Goal: Check status: Check status

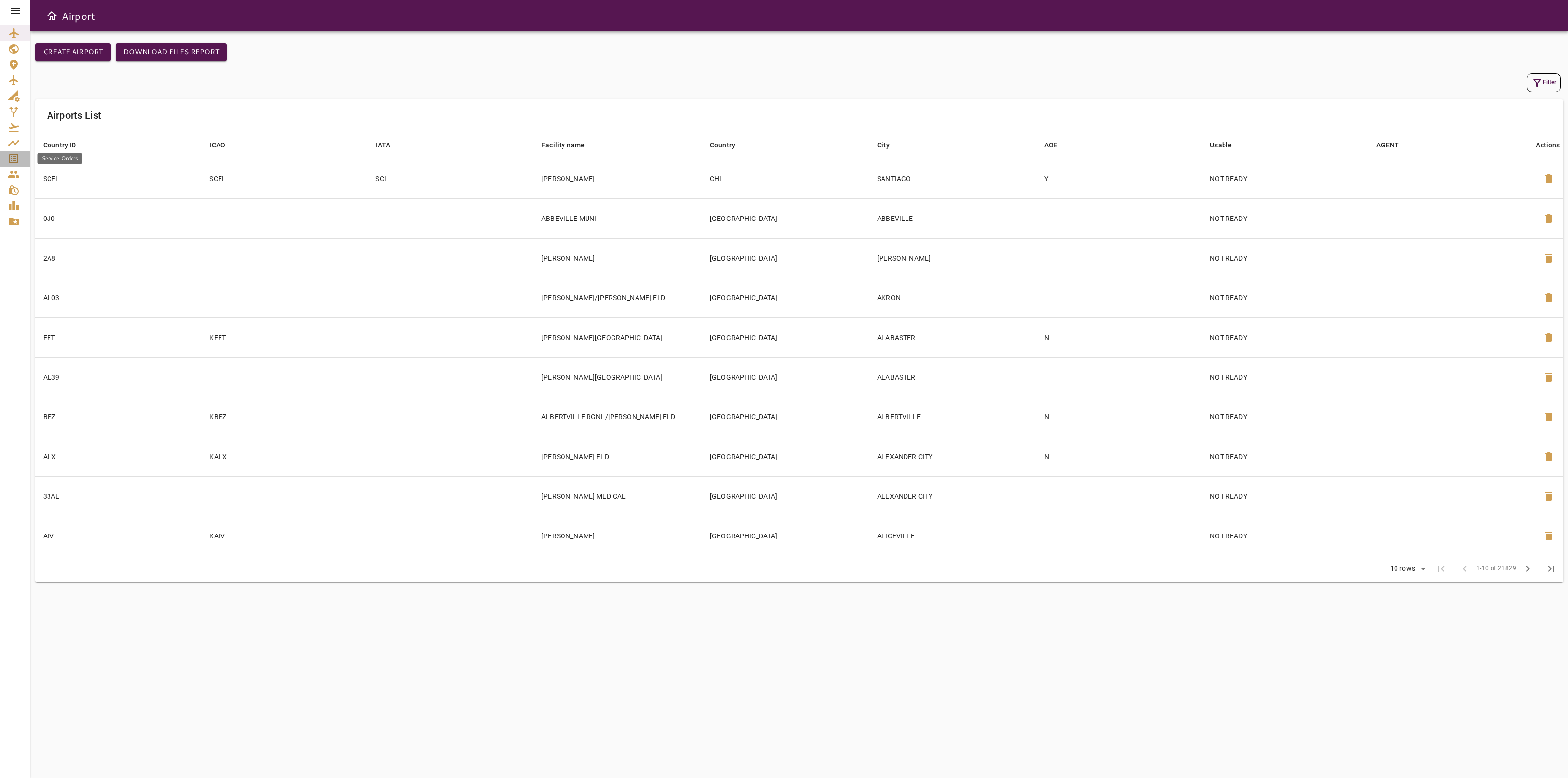
click at [17, 158] on icon "Service Orders" at bounding box center [13, 159] width 9 height 9
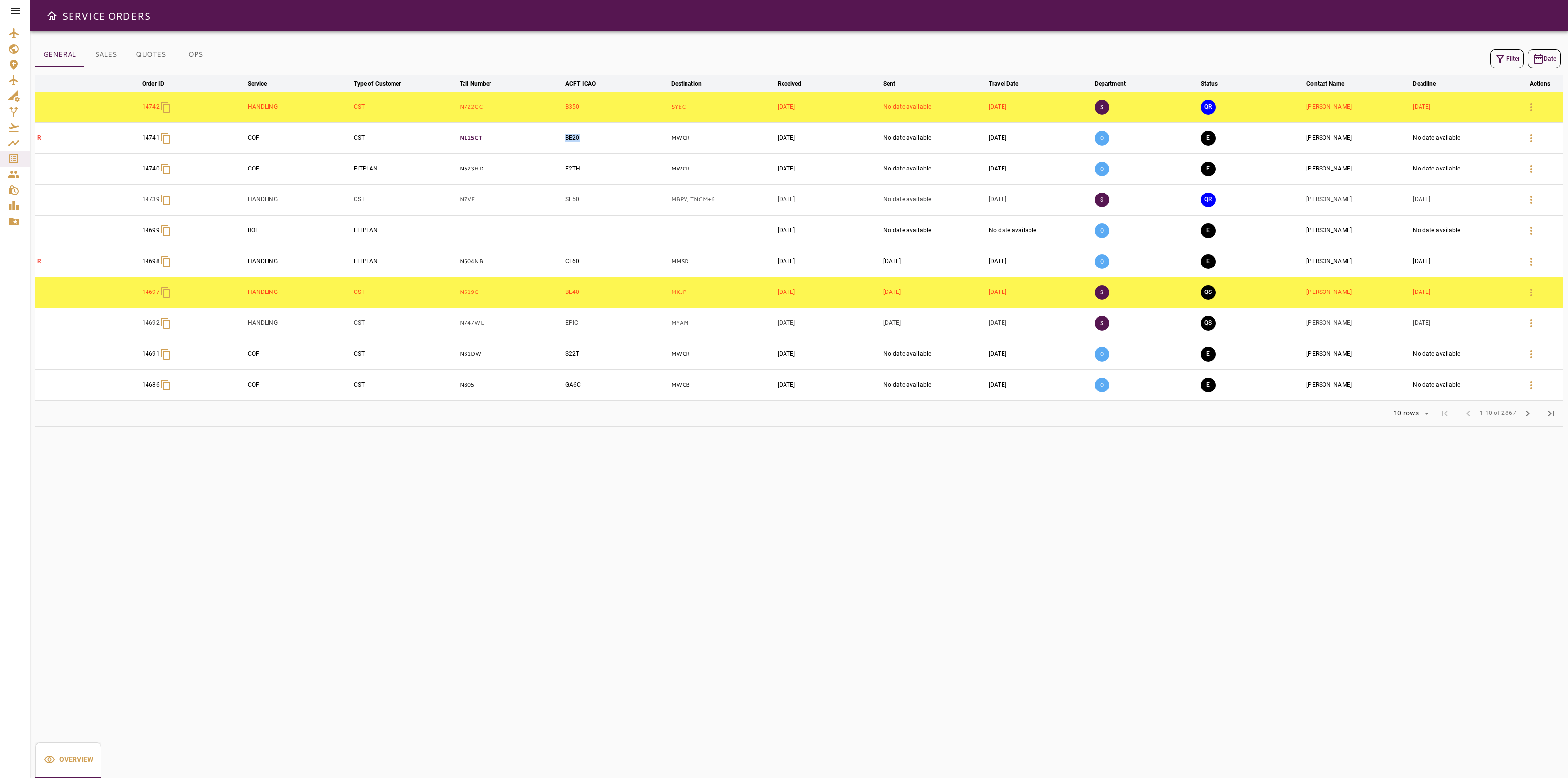
drag, startPoint x: 591, startPoint y: 142, endPoint x: 559, endPoint y: 138, distance: 32.2
click at [559, 138] on tr "R 14741 COF CST N115CT BE20 MWCR [DATE] No date available [DATE] O E [PERSON_NA…" at bounding box center [799, 138] width 1528 height 31
copy tr "BE20"
drag, startPoint x: 589, startPoint y: 105, endPoint x: 536, endPoint y: 91, distance: 54.8
click at [561, 107] on tr "14742 HANDLING CST N722CC B350 SYEC [DATE] No date available [DATE] S QR [PERSO…" at bounding box center [799, 107] width 1528 height 31
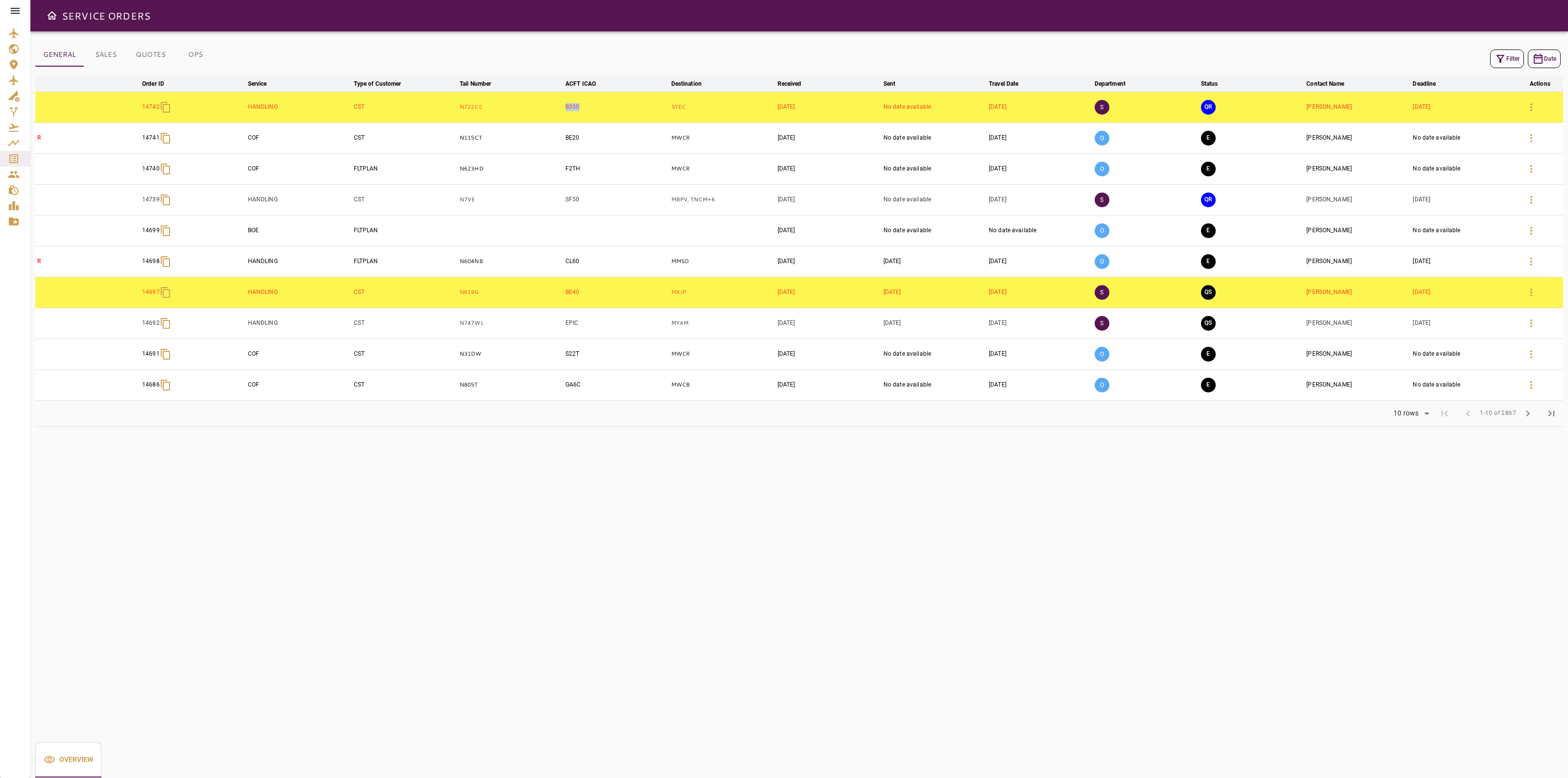
copy tr "B350"
click at [1536, 132] on icon "button" at bounding box center [1531, 138] width 12 height 12
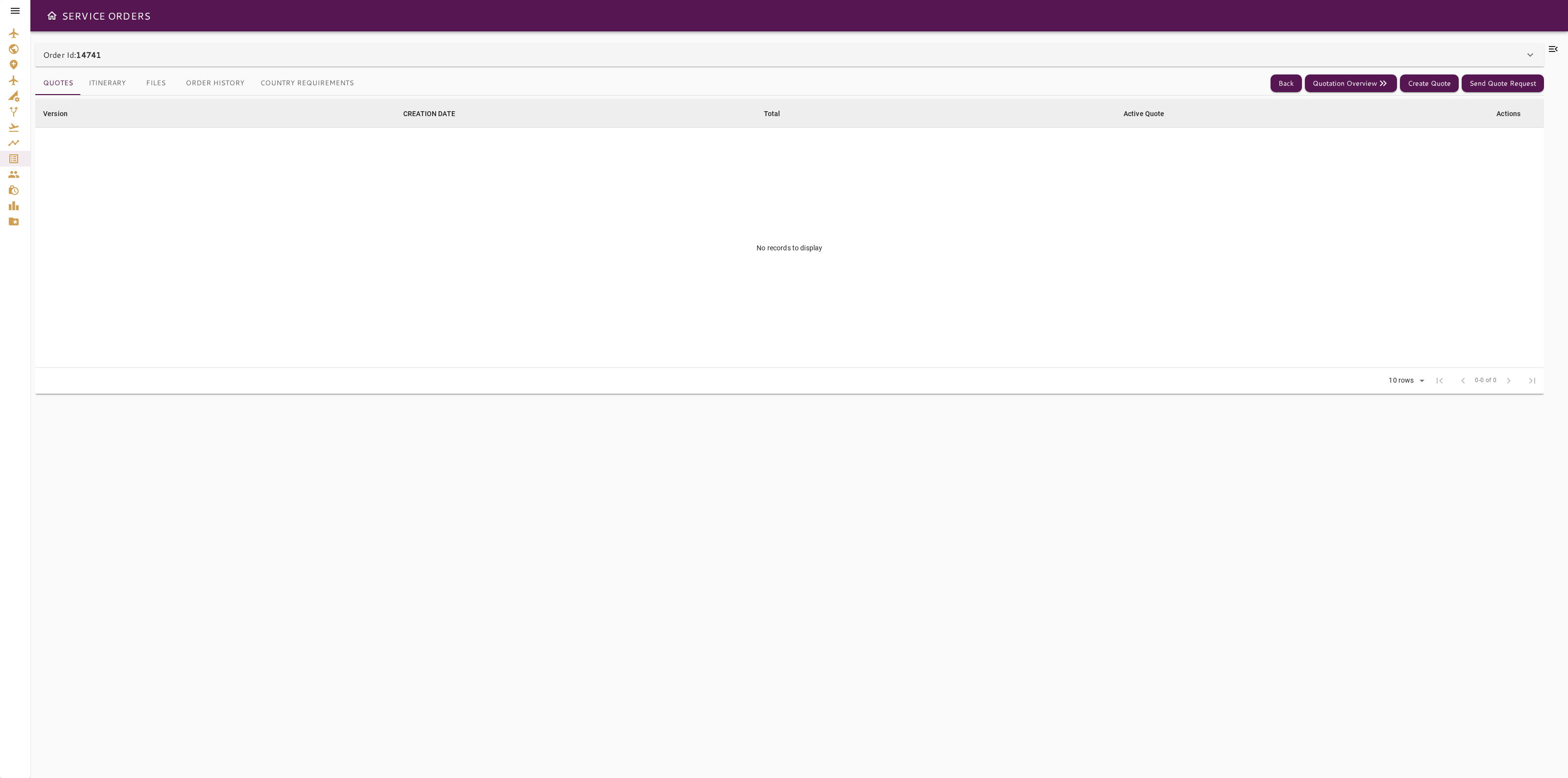
click at [1197, 60] on div "Order Id: 14741" at bounding box center [784, 54] width 1482 height 12
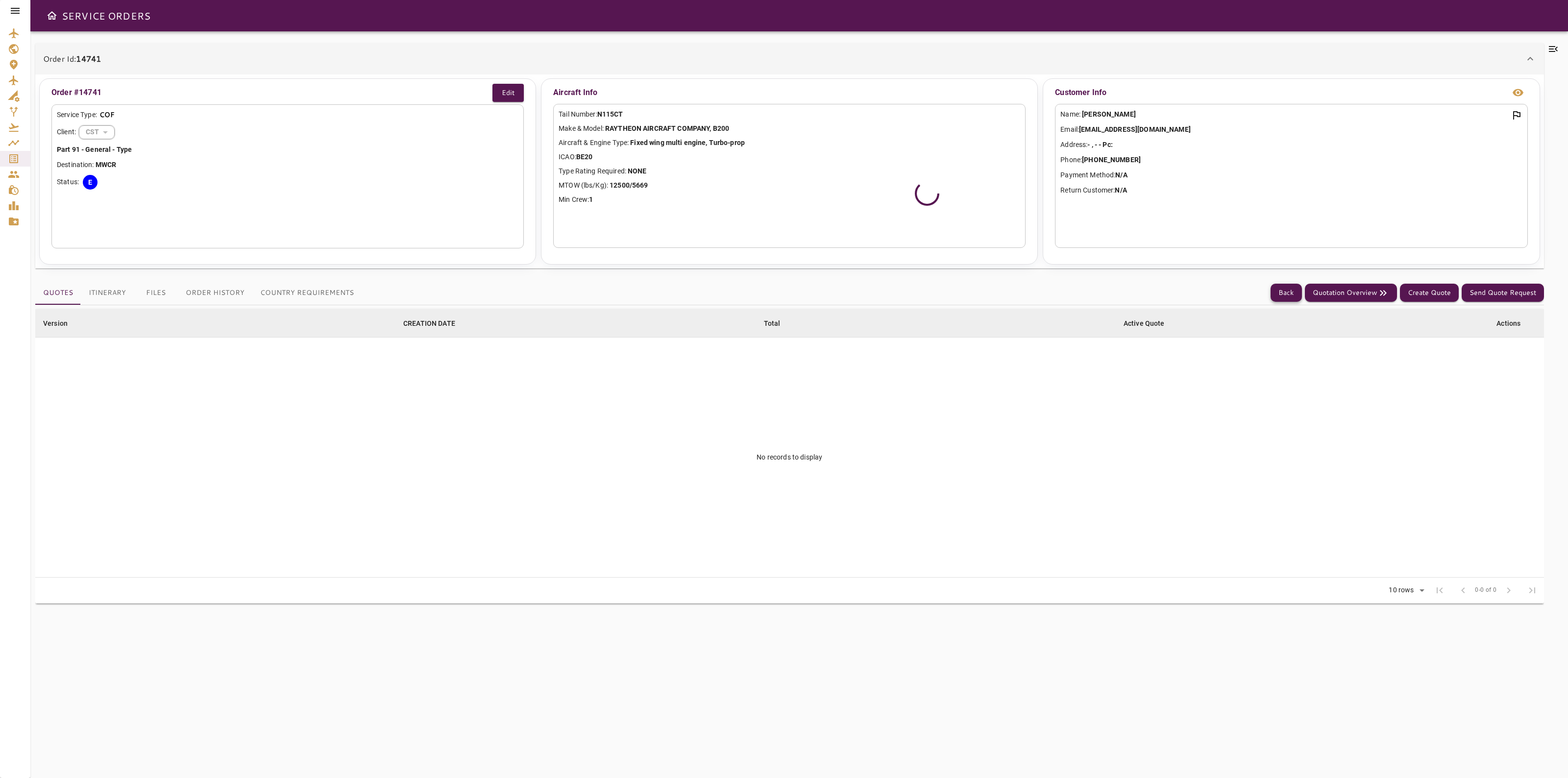
click at [1292, 290] on button "Back" at bounding box center [1286, 293] width 32 height 18
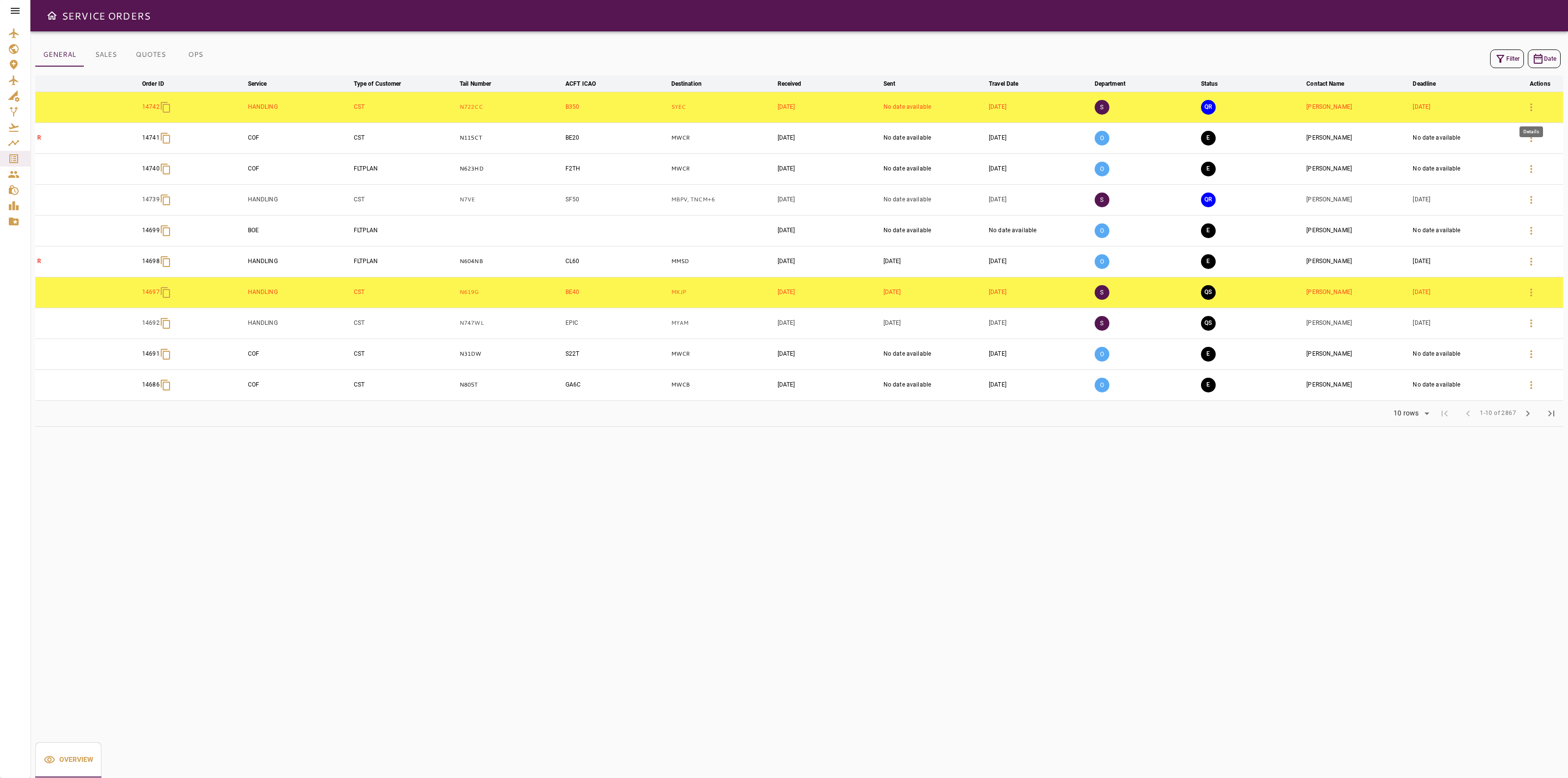
click at [1534, 111] on icon "button" at bounding box center [1531, 107] width 12 height 12
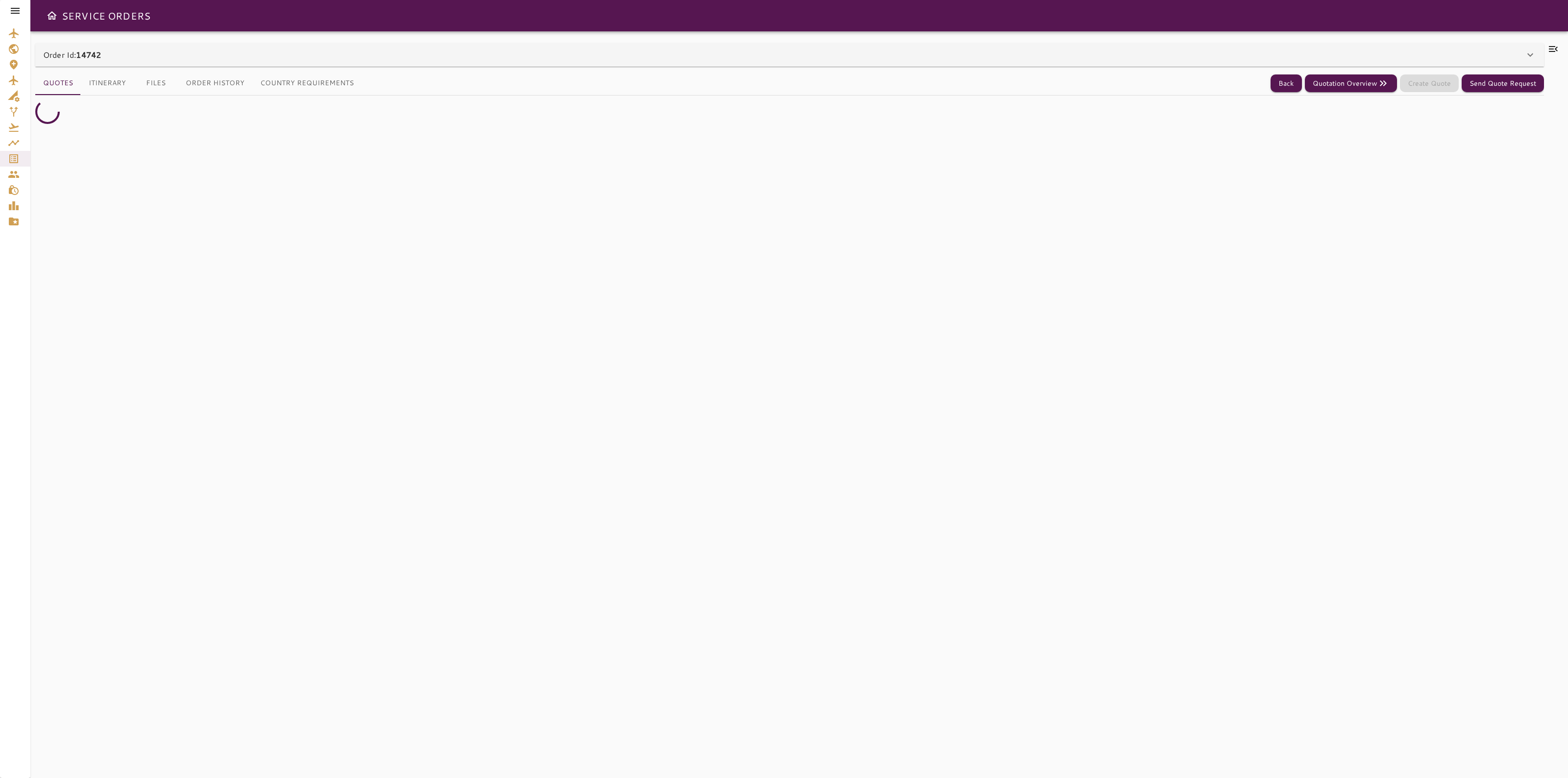
click at [1446, 54] on div "Order Id: 14742" at bounding box center [784, 54] width 1482 height 12
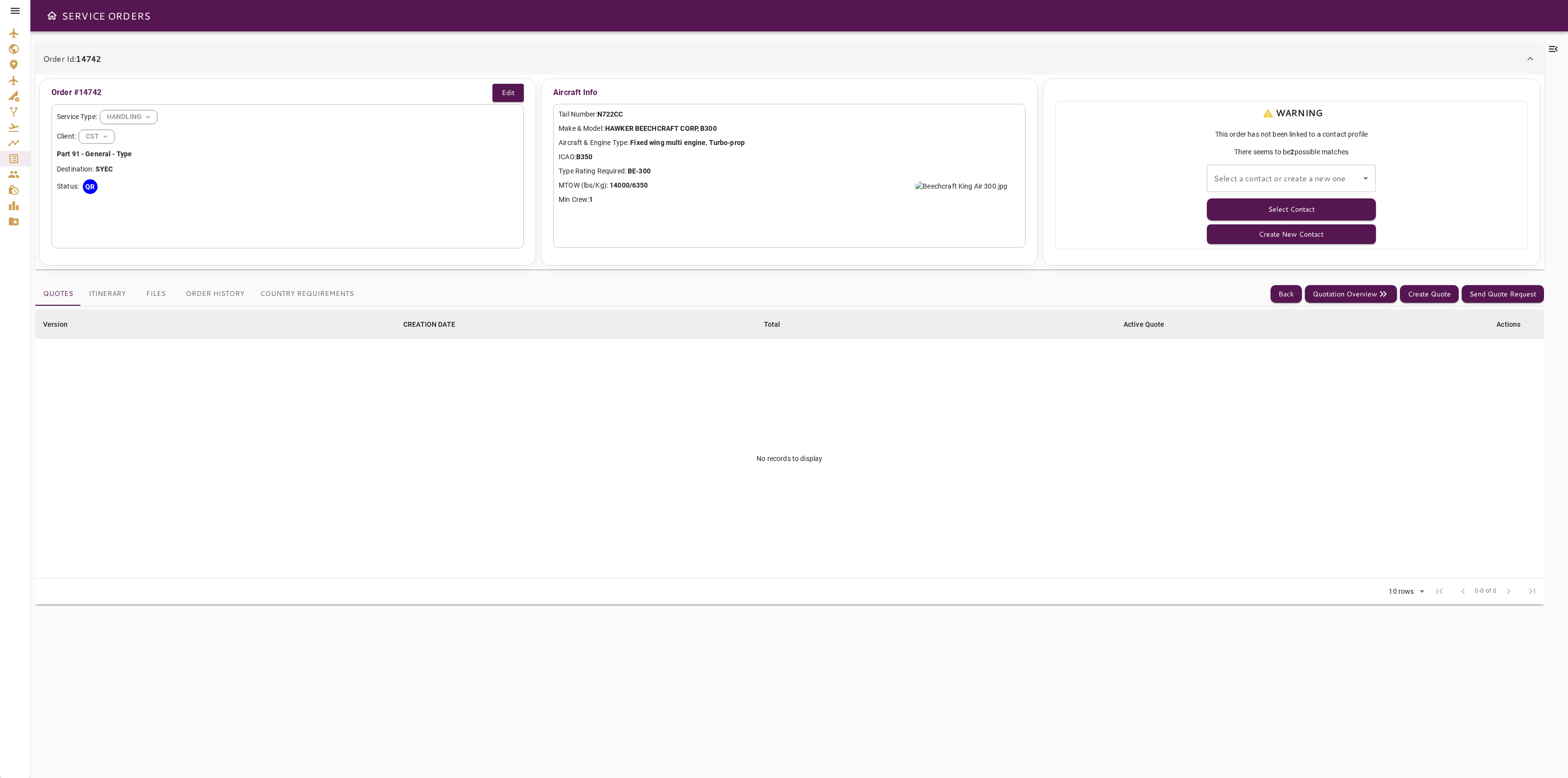
click at [1446, 54] on div "Order Id: 14742" at bounding box center [784, 58] width 1482 height 12
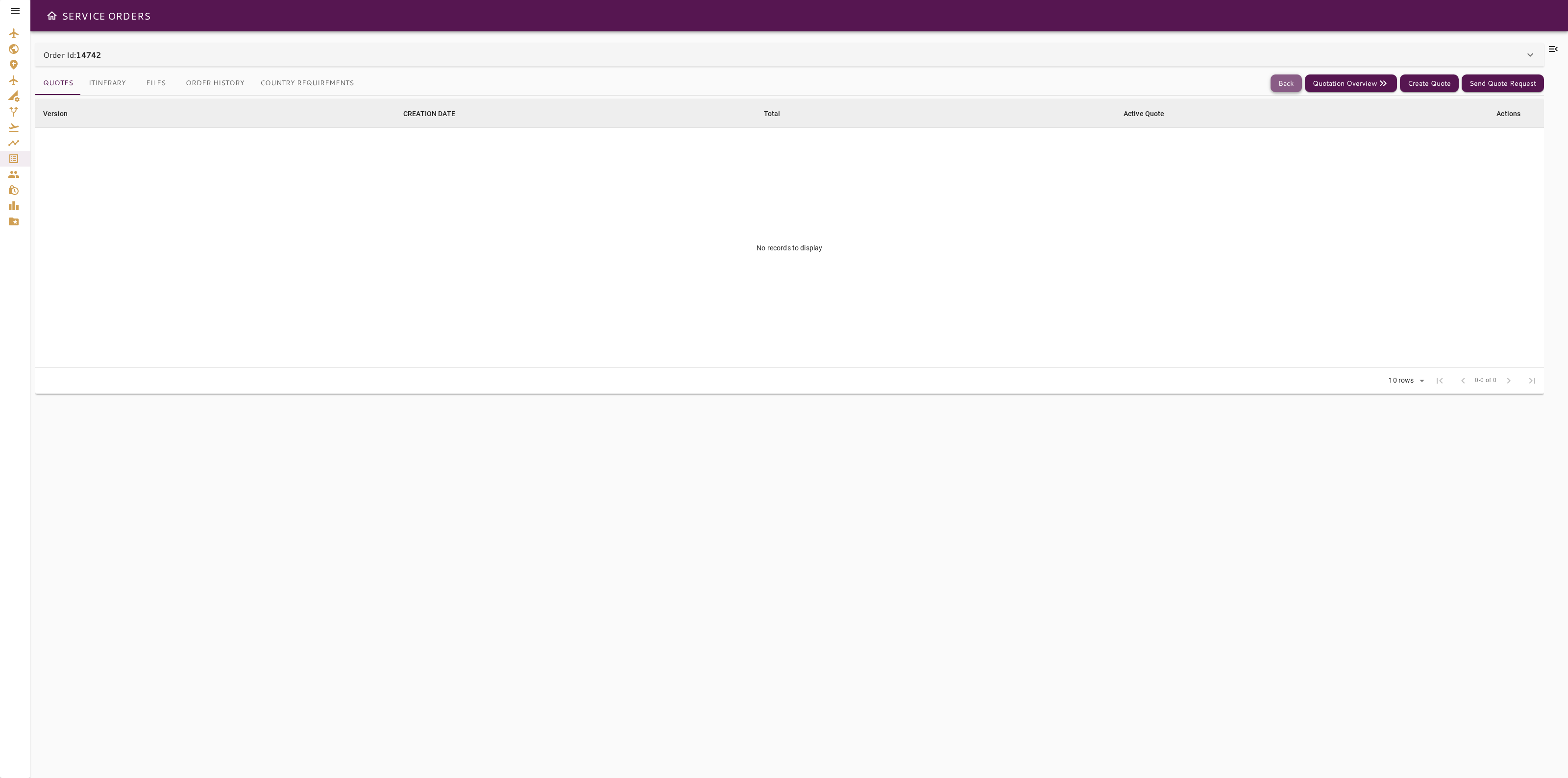
click at [1295, 85] on button "Back" at bounding box center [1286, 83] width 32 height 18
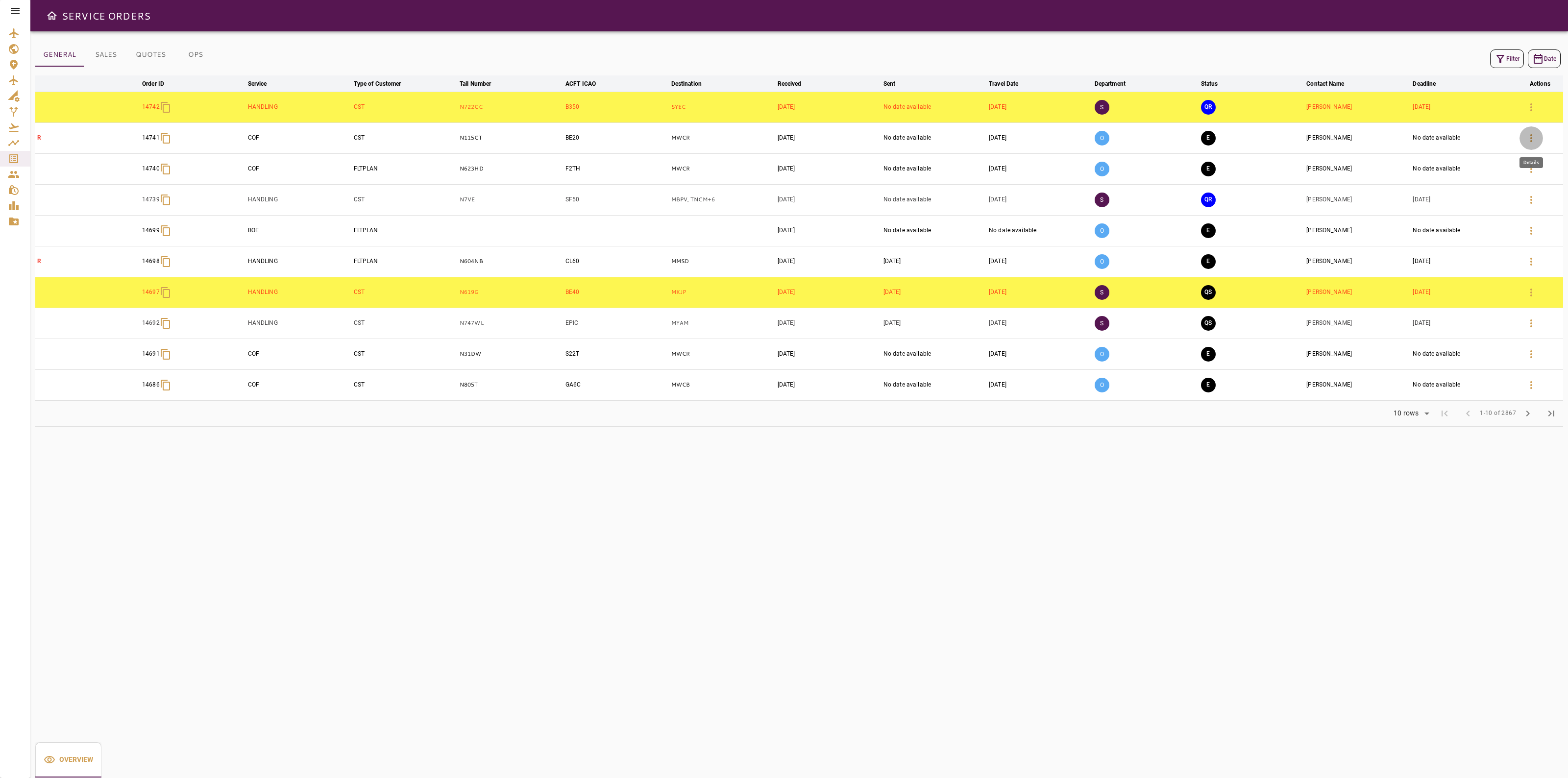
click at [1530, 139] on icon "button" at bounding box center [1531, 138] width 2 height 8
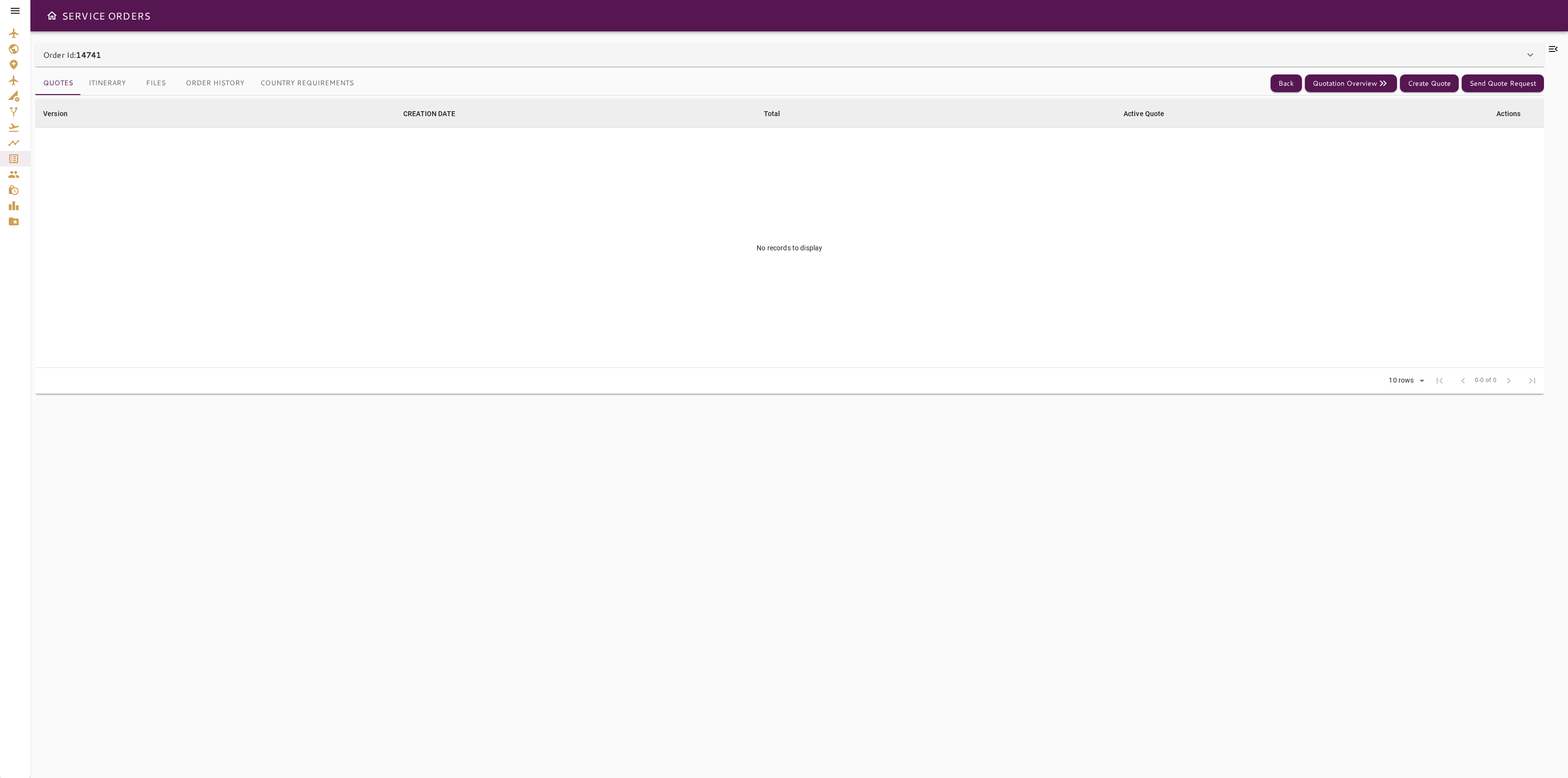
click at [1167, 60] on div "Order Id: 14741" at bounding box center [784, 54] width 1482 height 12
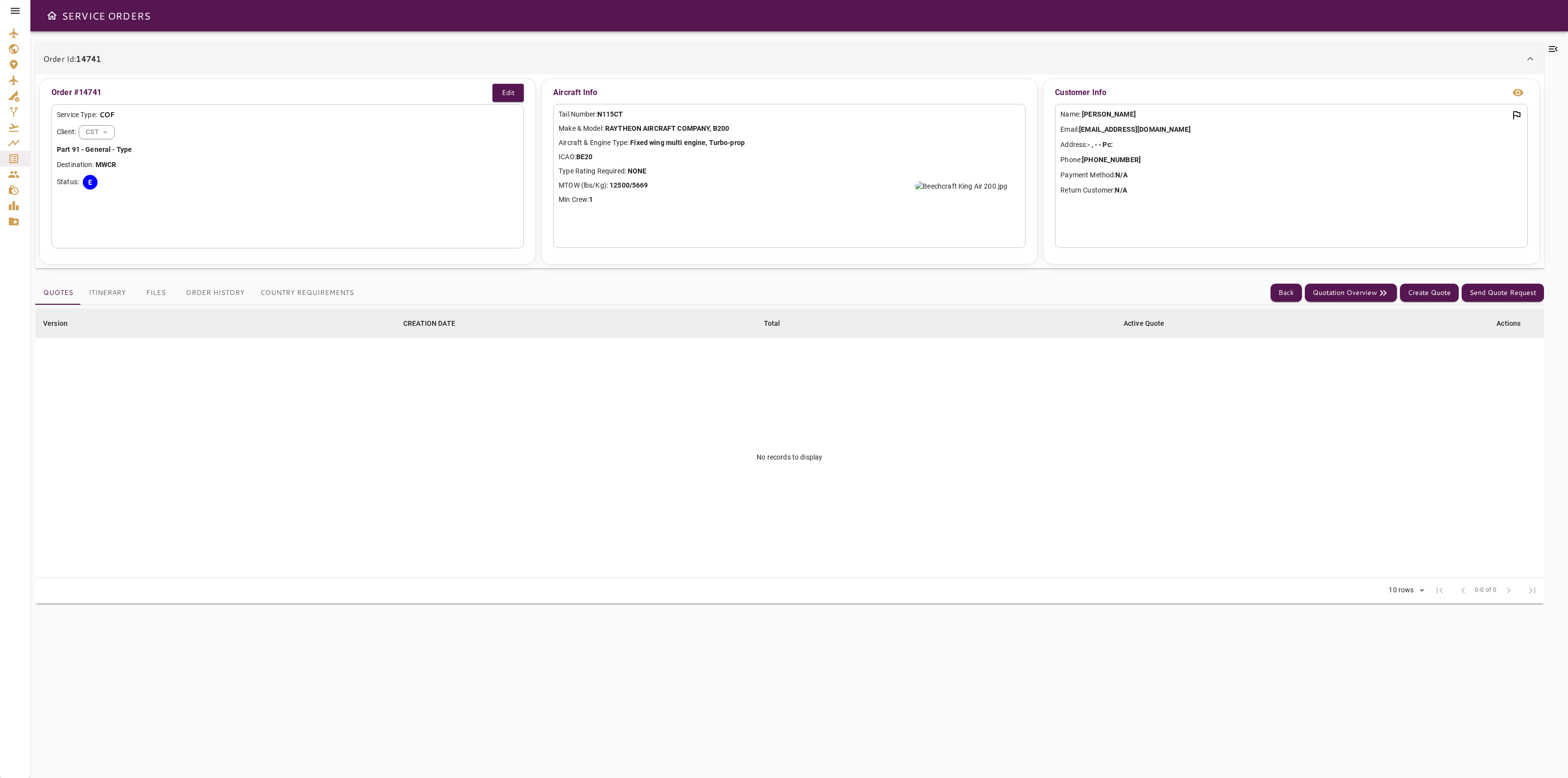
click at [1167, 60] on div "Order Id: 14741" at bounding box center [784, 58] width 1482 height 12
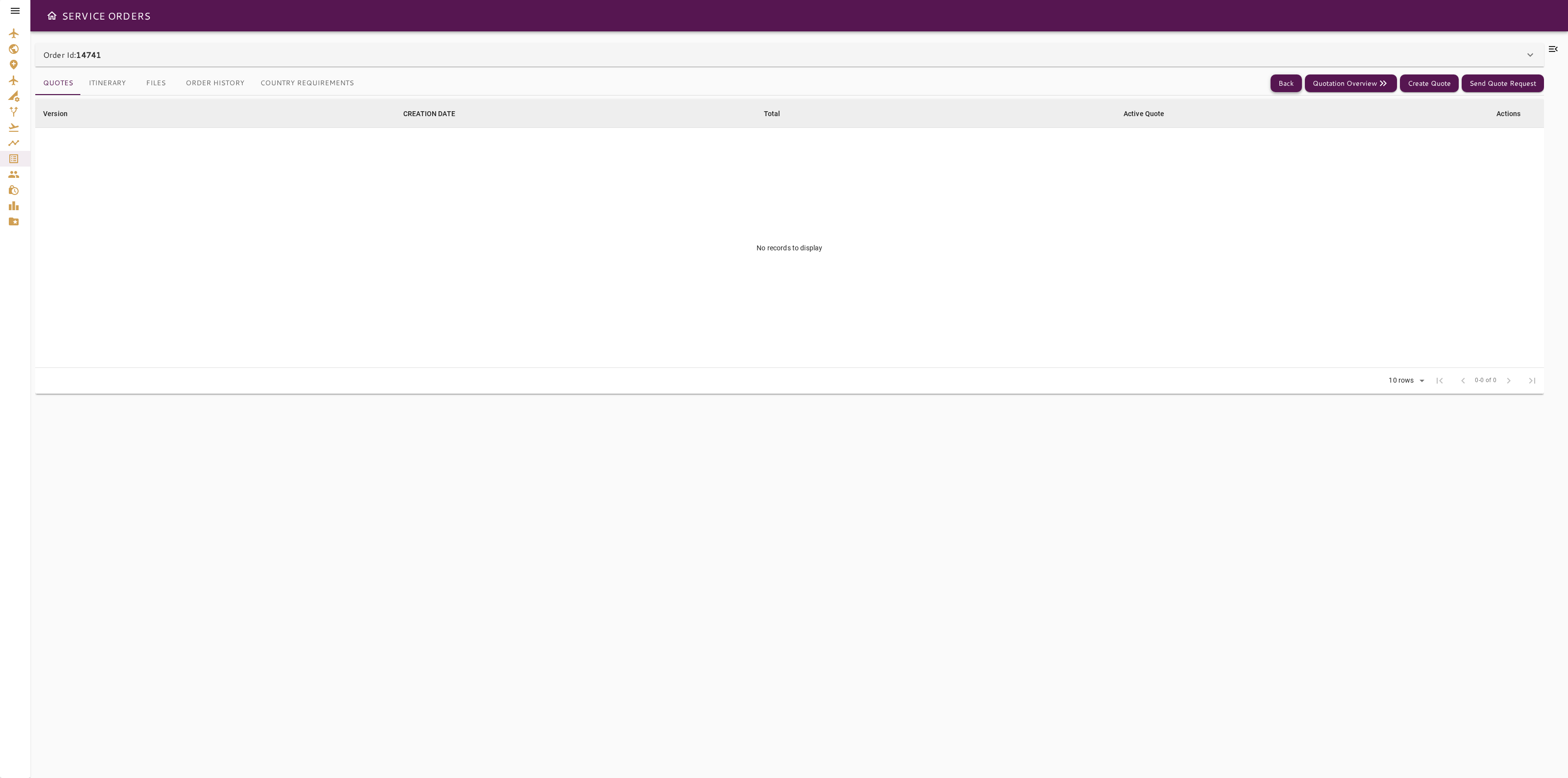
click at [1272, 85] on button "Back" at bounding box center [1286, 83] width 32 height 18
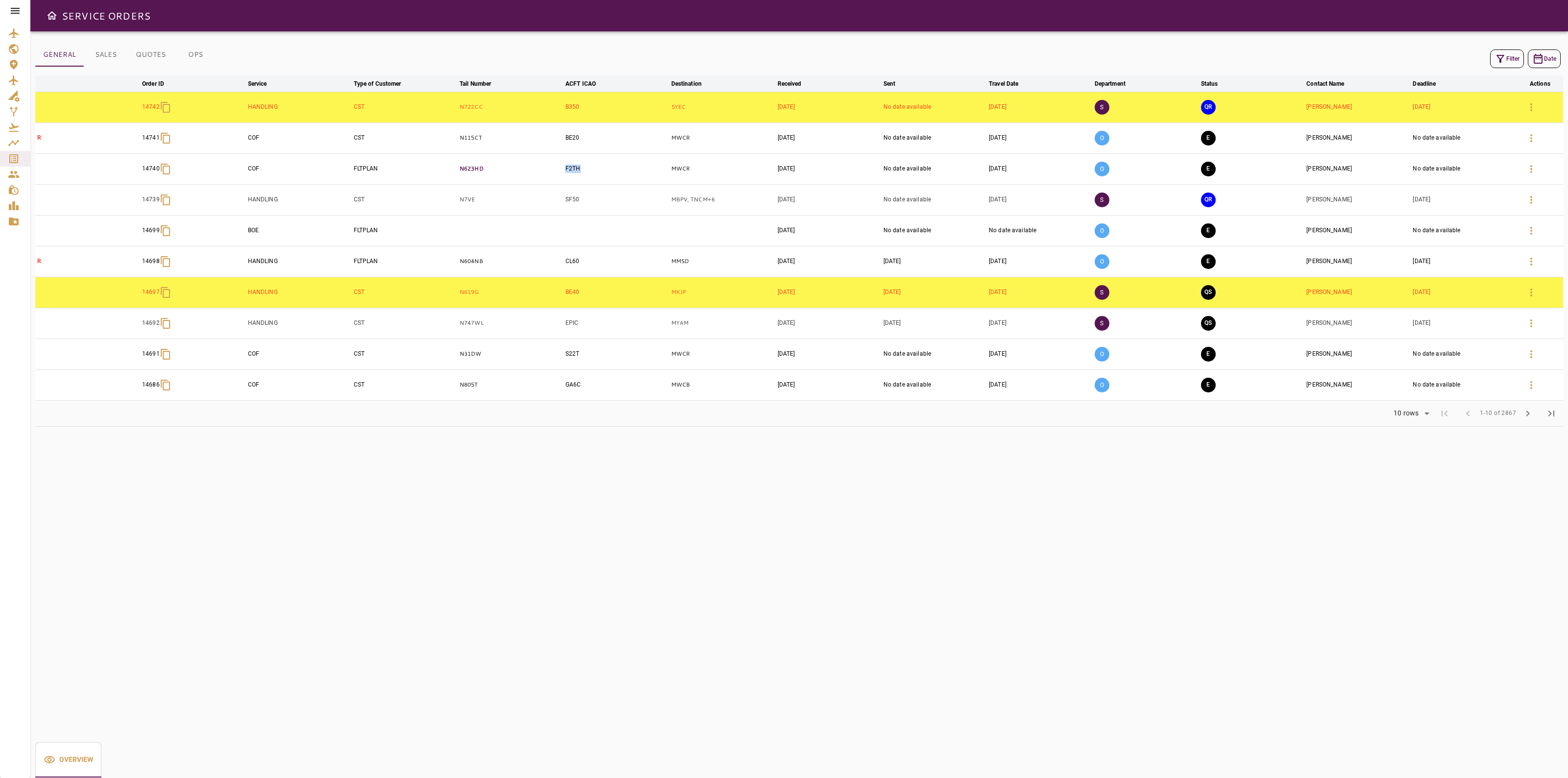
drag, startPoint x: 606, startPoint y: 164, endPoint x: 561, endPoint y: 166, distance: 45.0
click at [561, 166] on tr "14740 COF FLTPLAN N623HD F2TH MWCR [DATE] No date available [DATE] O E [PERSON_…" at bounding box center [799, 169] width 1528 height 31
copy tr "F2TH"
drag, startPoint x: 127, startPoint y: 108, endPoint x: 162, endPoint y: 110, distance: 35.1
click at [162, 110] on tr "14742 HANDLING CST N722CC B350 SYEC [DATE] No date available [DATE] S QR [PERSO…" at bounding box center [799, 107] width 1528 height 31
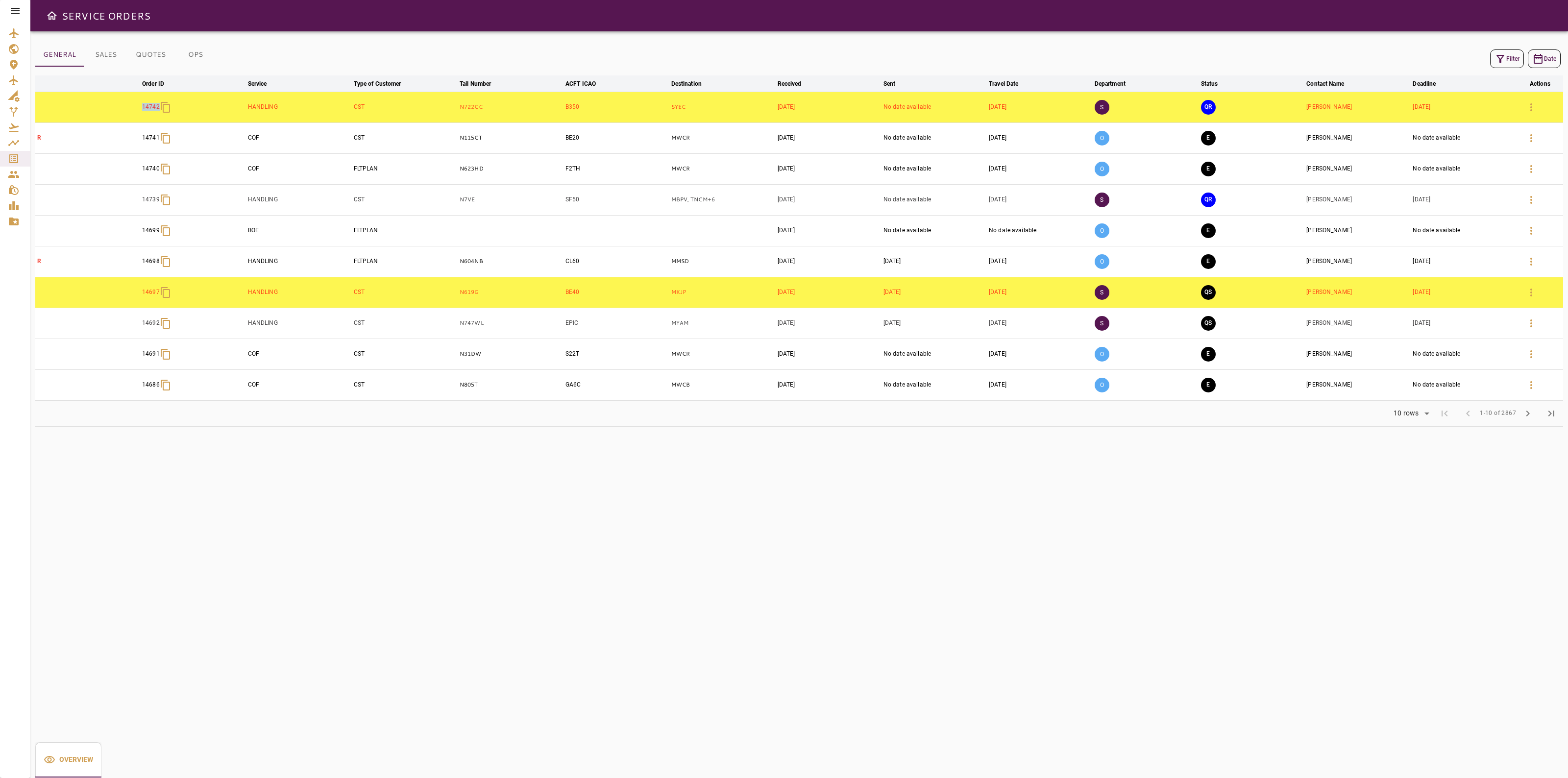
copy p "14742"
click at [1524, 111] on button "button" at bounding box center [1531, 107] width 24 height 24
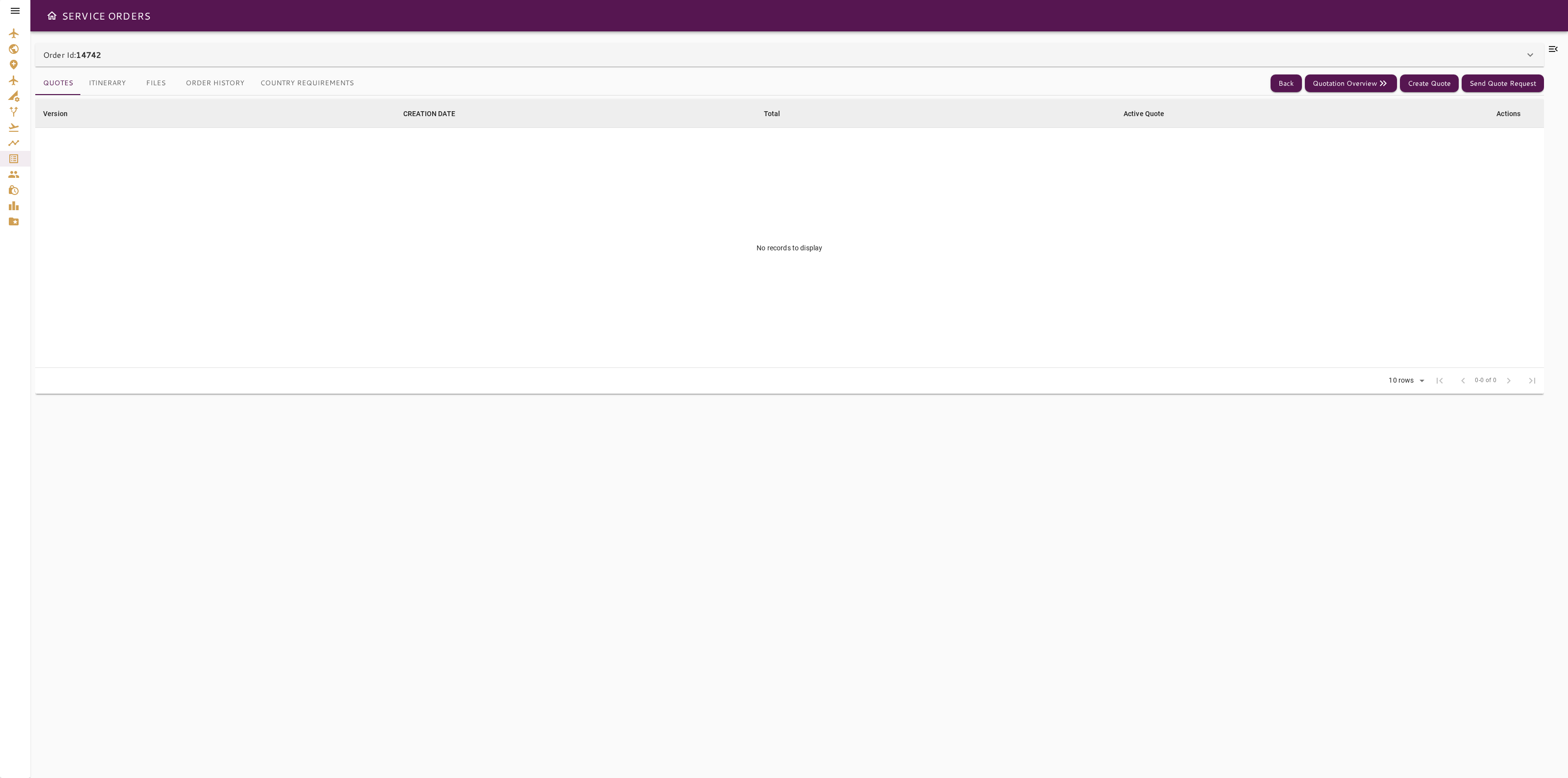
click at [1150, 60] on div "Order Id: 14742" at bounding box center [784, 54] width 1482 height 12
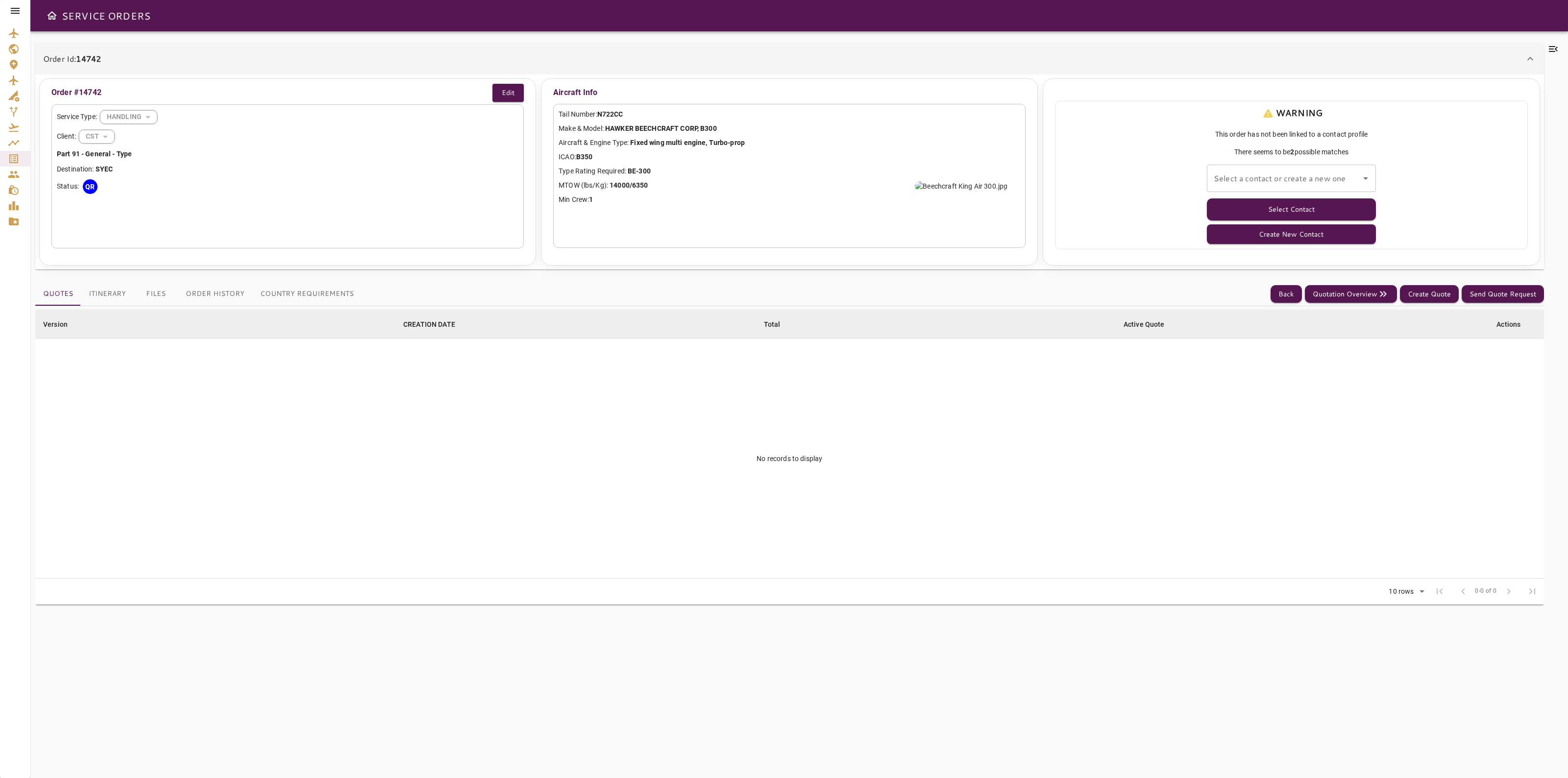
click at [1277, 169] on div "Select a contact or create a new one" at bounding box center [1292, 178] width 169 height 27
click at [1273, 175] on input "Select a contact or create a new one" at bounding box center [1284, 178] width 145 height 19
click at [1257, 202] on li "[PERSON_NAME] -" at bounding box center [1292, 205] width 169 height 18
type input "**********"
click at [1257, 202] on button "Select Contact" at bounding box center [1292, 209] width 169 height 22
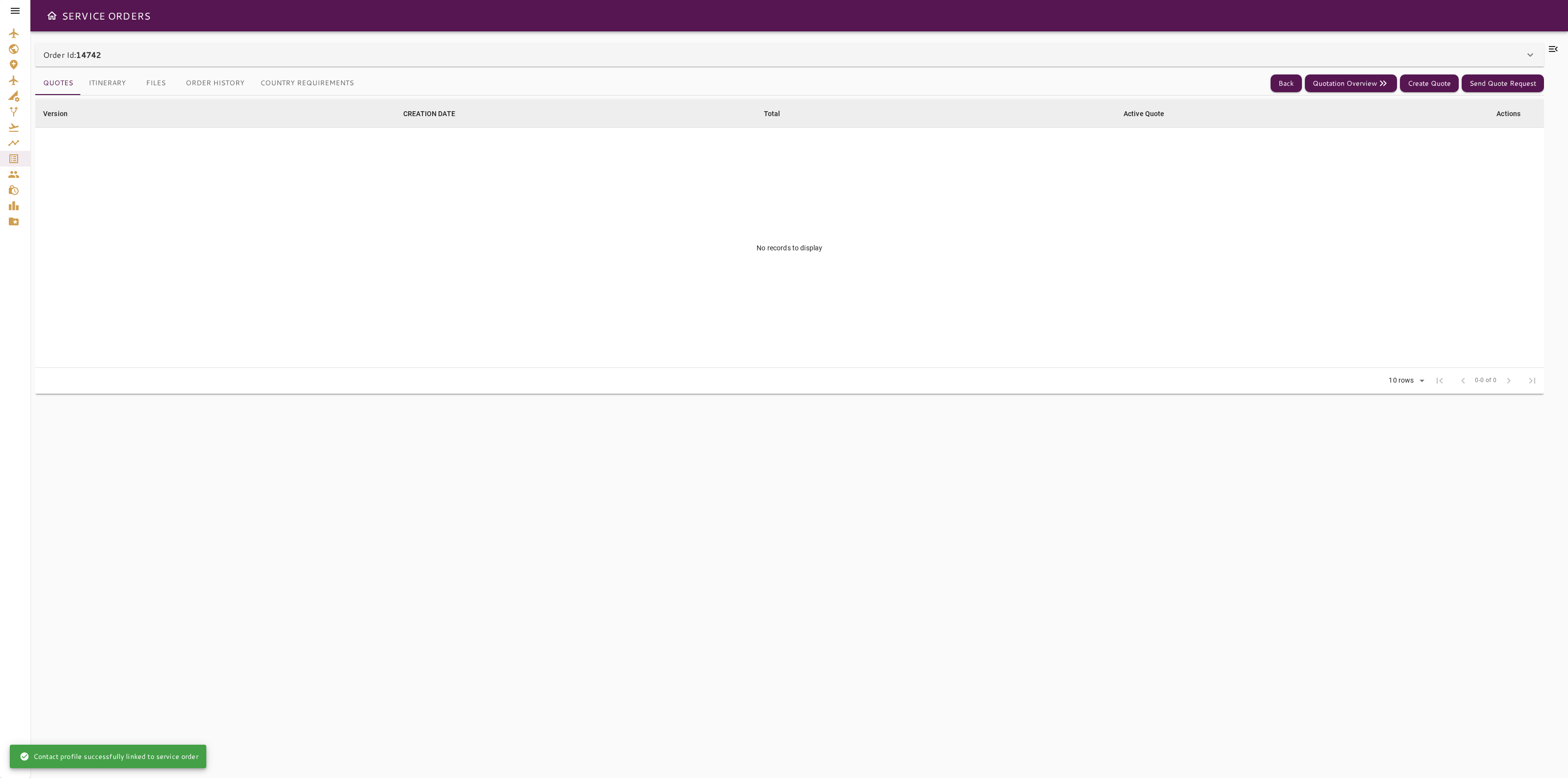
click at [1556, 44] on icon at bounding box center [1553, 49] width 12 height 12
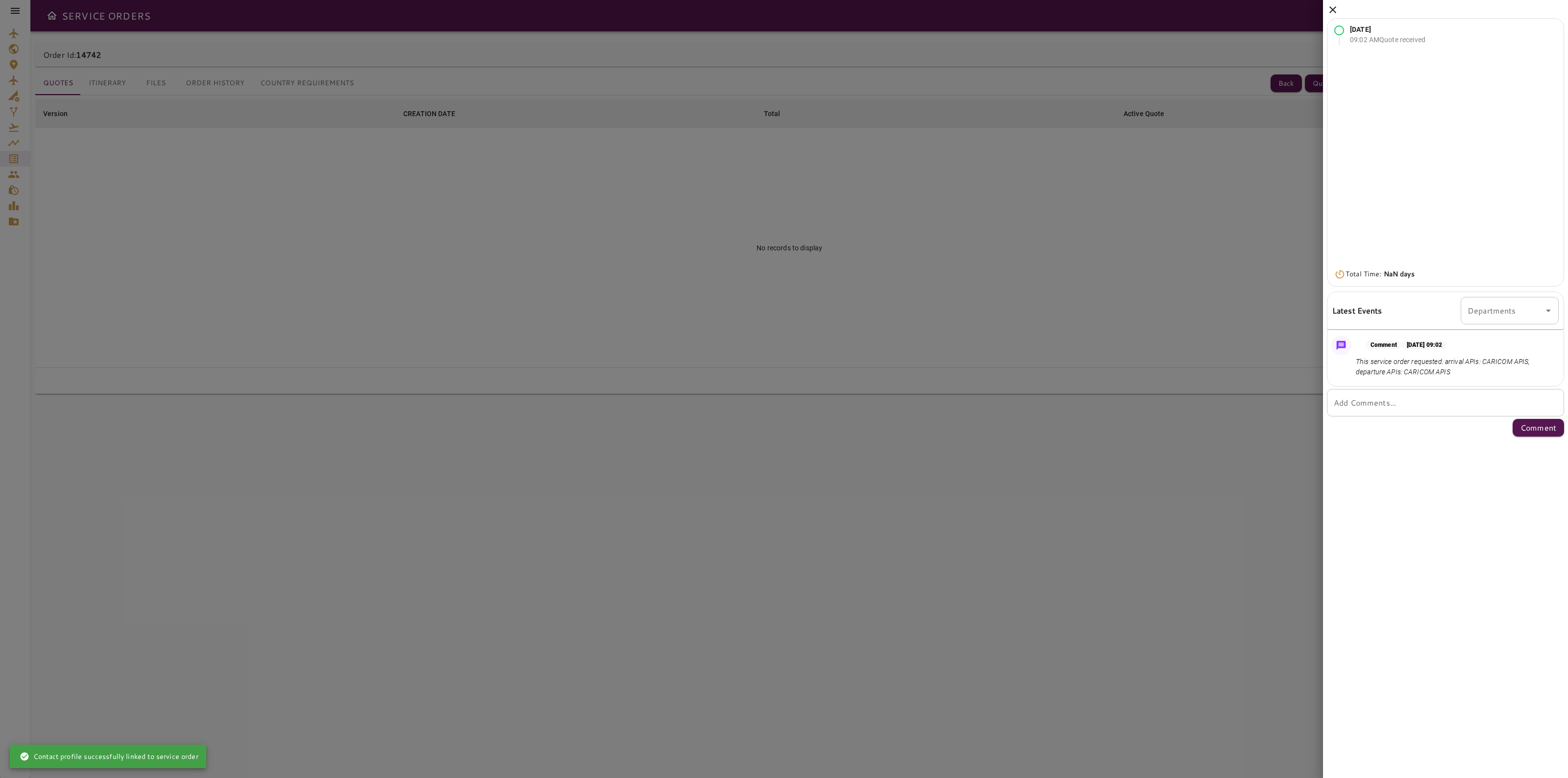
click at [1328, 10] on icon at bounding box center [1332, 9] width 12 height 12
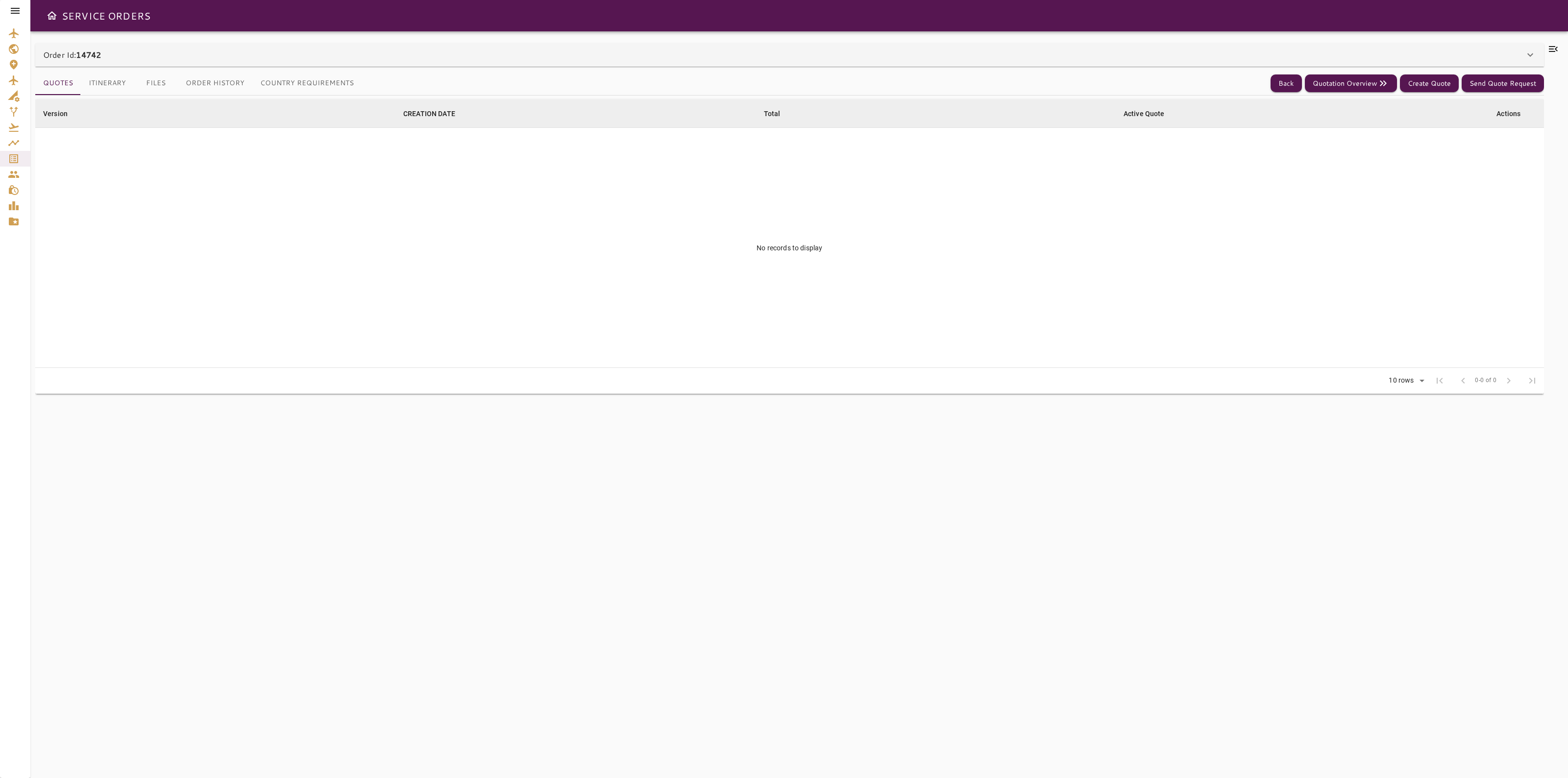
drag, startPoint x: 1279, startPoint y: 86, endPoint x: 1567, endPoint y: 69, distance: 288.5
click at [1279, 86] on button "Back" at bounding box center [1286, 83] width 32 height 18
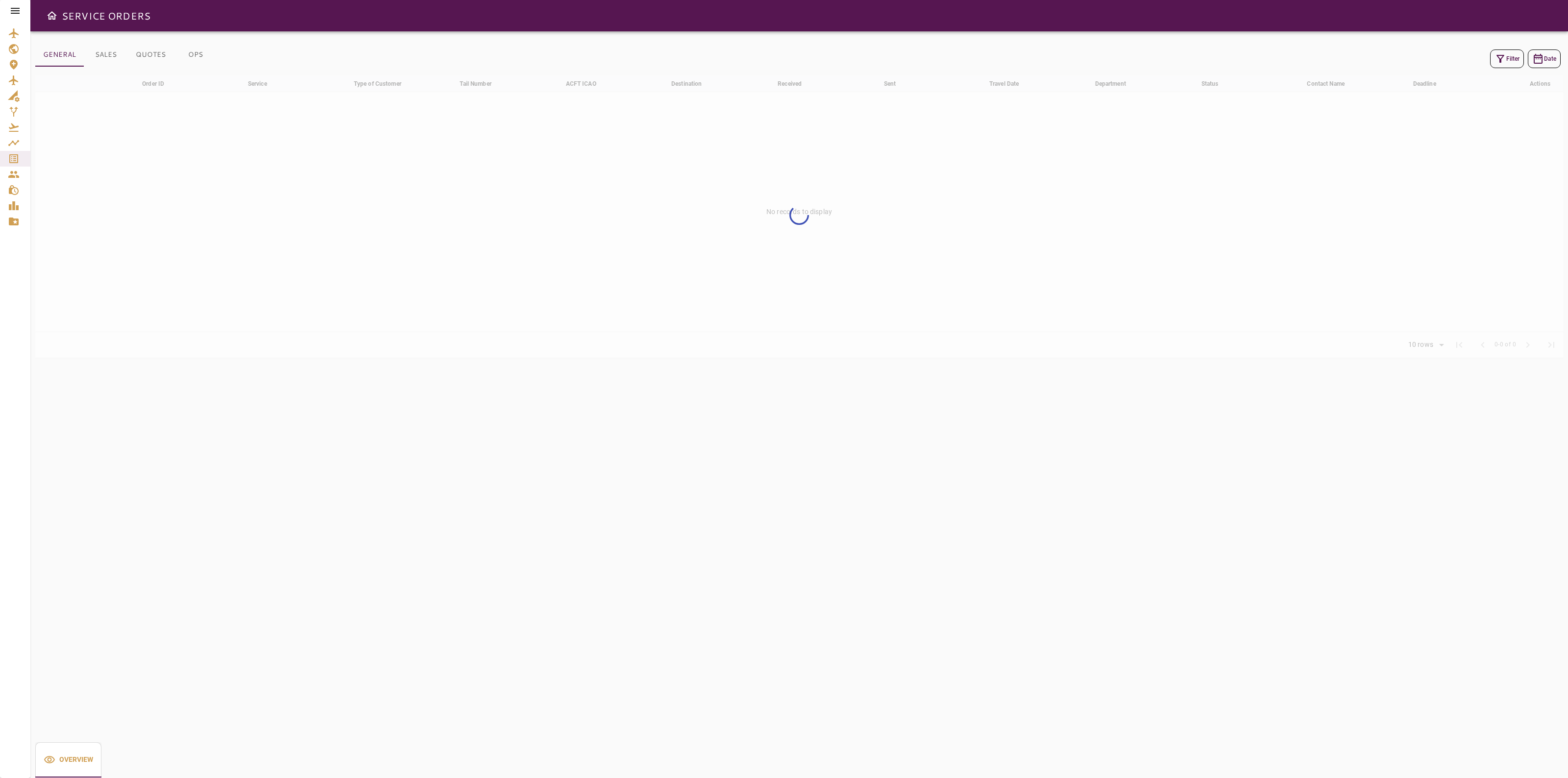
click at [1503, 55] on icon "button" at bounding box center [1500, 58] width 8 height 8
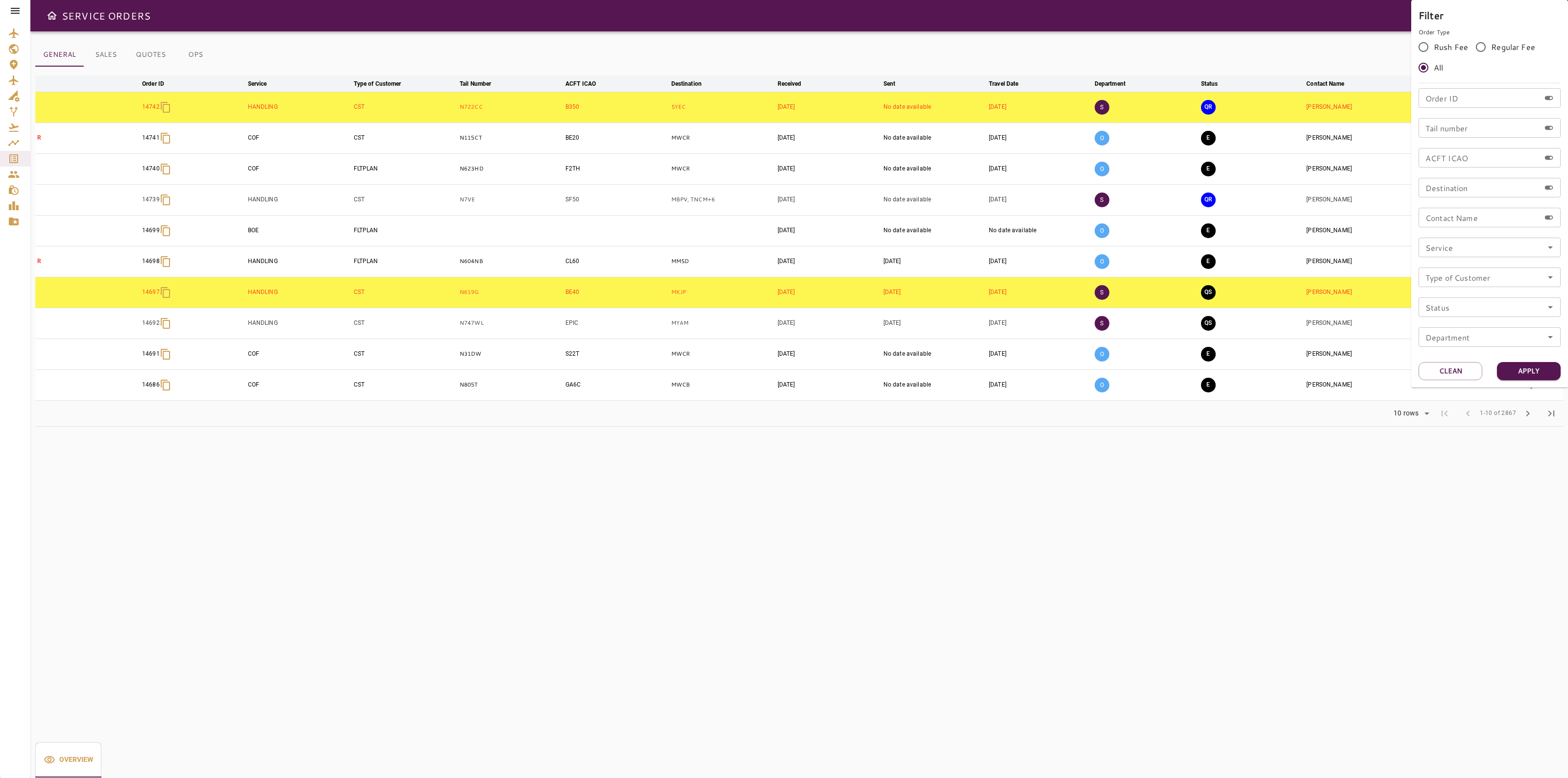
click at [1475, 128] on input "Tail number" at bounding box center [1479, 128] width 122 height 19
paste input "******"
type input "******"
click at [1527, 368] on button "Apply" at bounding box center [1528, 371] width 64 height 18
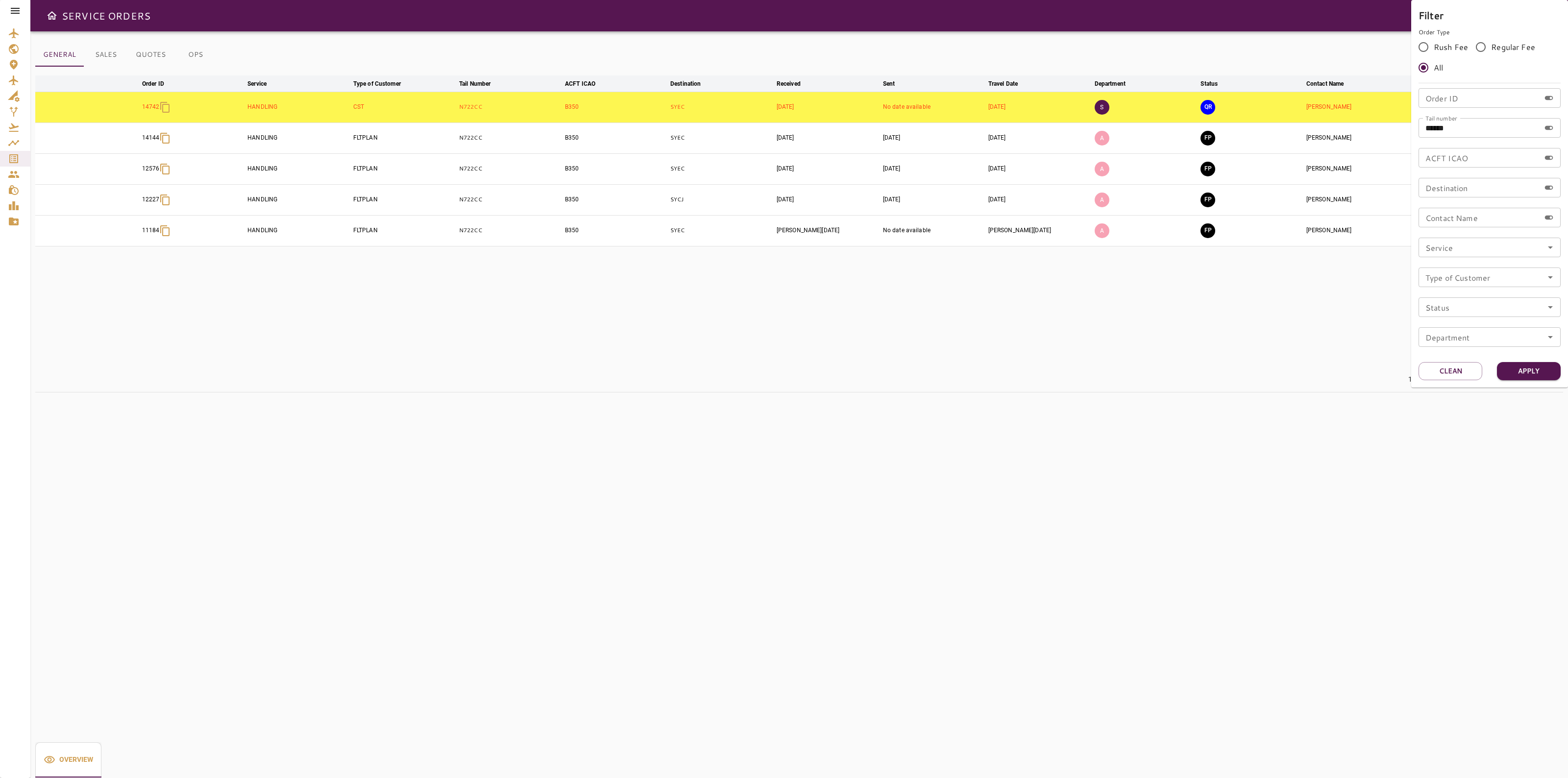
click at [765, 299] on div at bounding box center [784, 389] width 1568 height 778
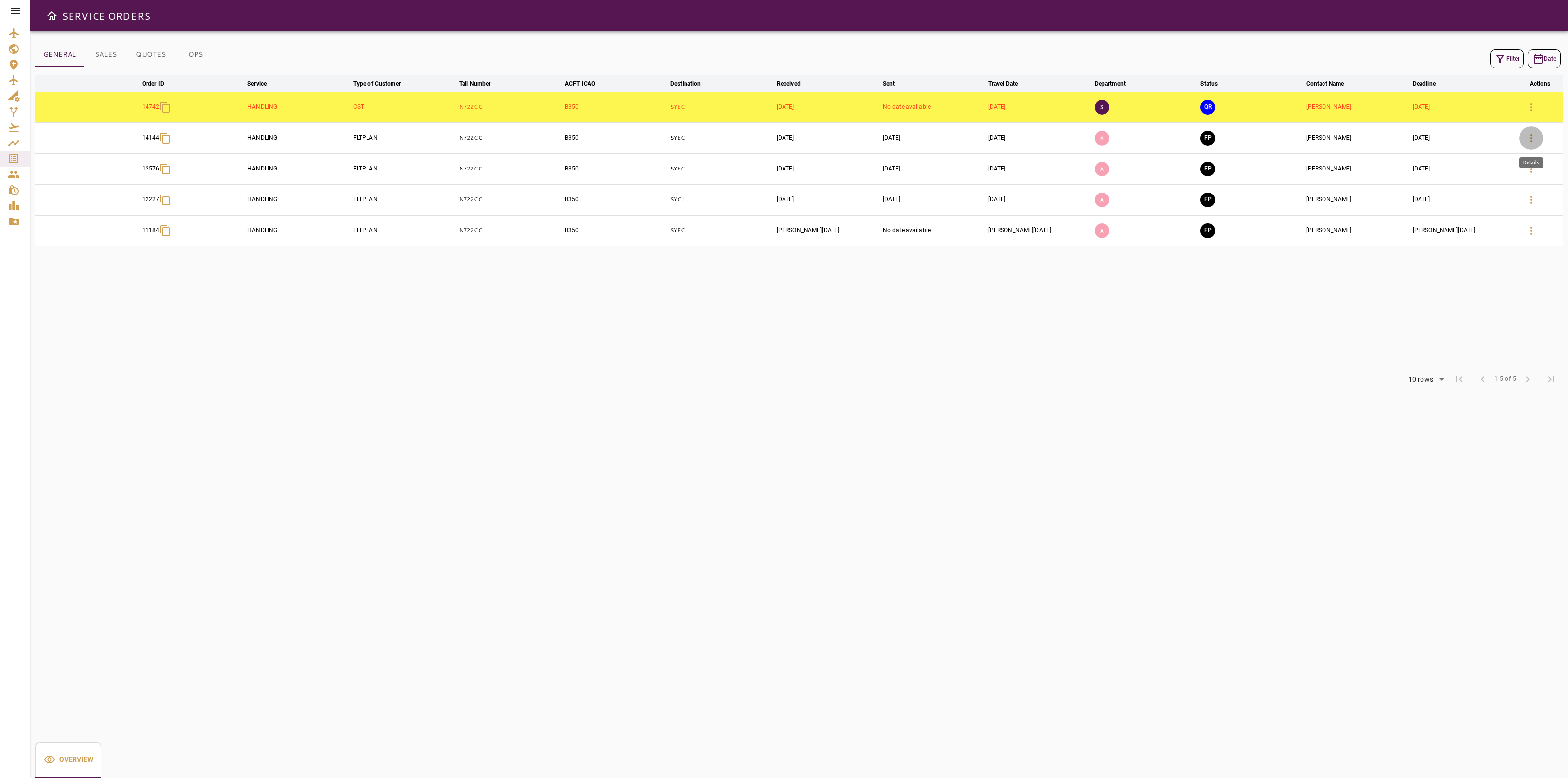
click at [1532, 138] on icon "button" at bounding box center [1531, 138] width 12 height 12
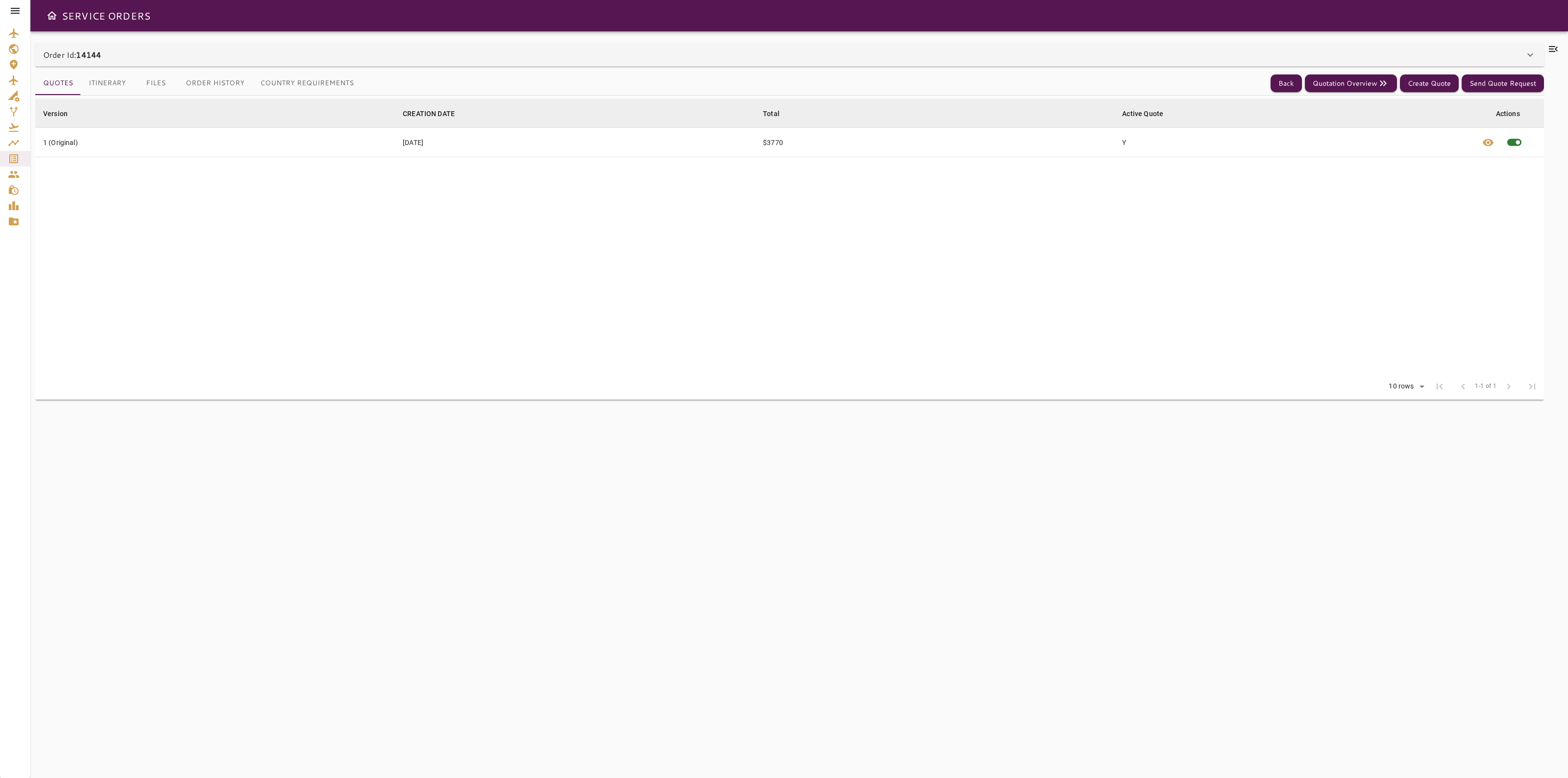
click at [819, 53] on div "Order Id: 14144" at bounding box center [784, 54] width 1482 height 12
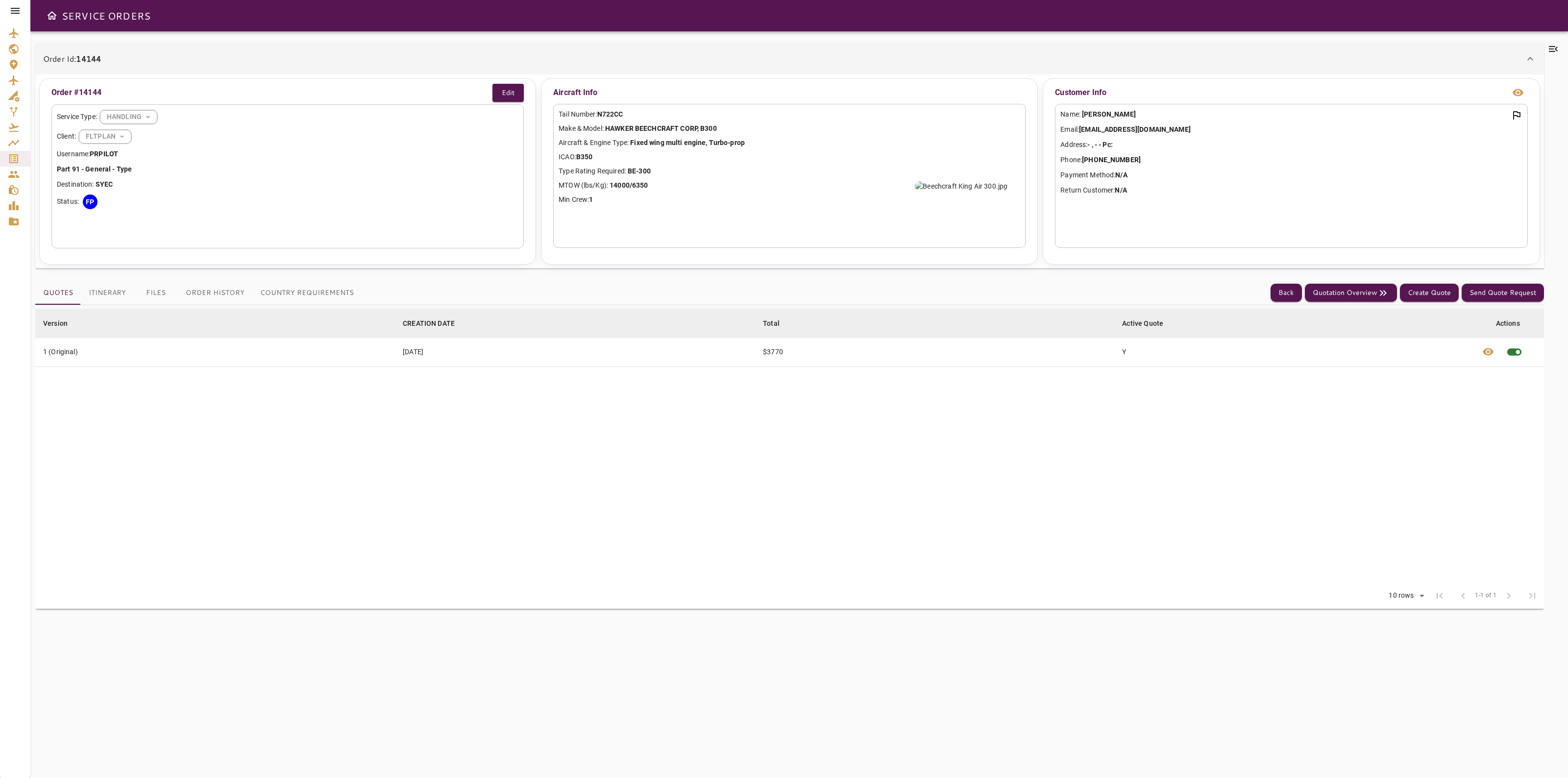
click at [102, 294] on button "Itinerary" at bounding box center [107, 293] width 53 height 24
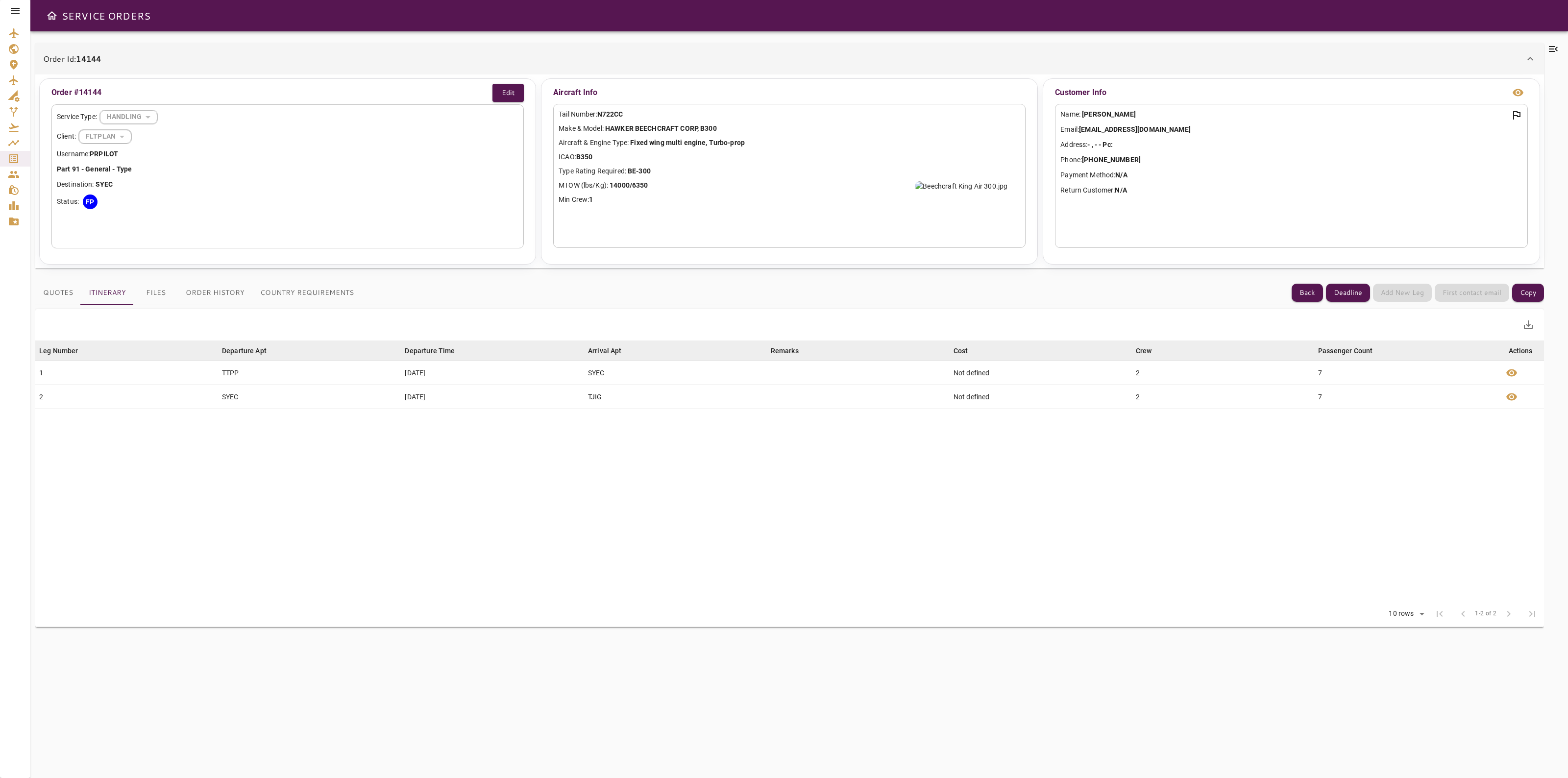
click at [153, 288] on button "Files" at bounding box center [156, 293] width 44 height 24
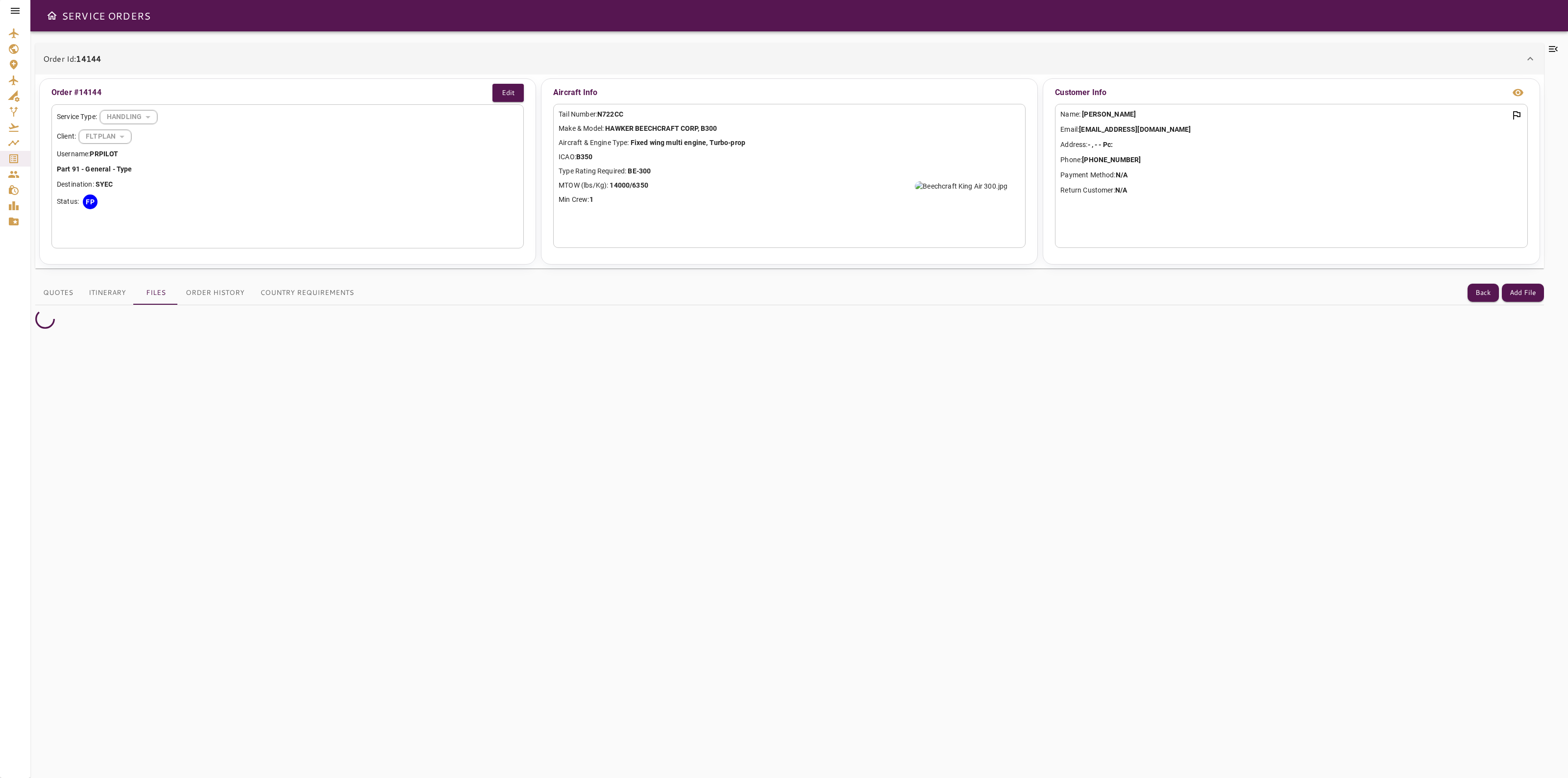
click at [444, 57] on div "Order Id: 14144" at bounding box center [784, 58] width 1482 height 12
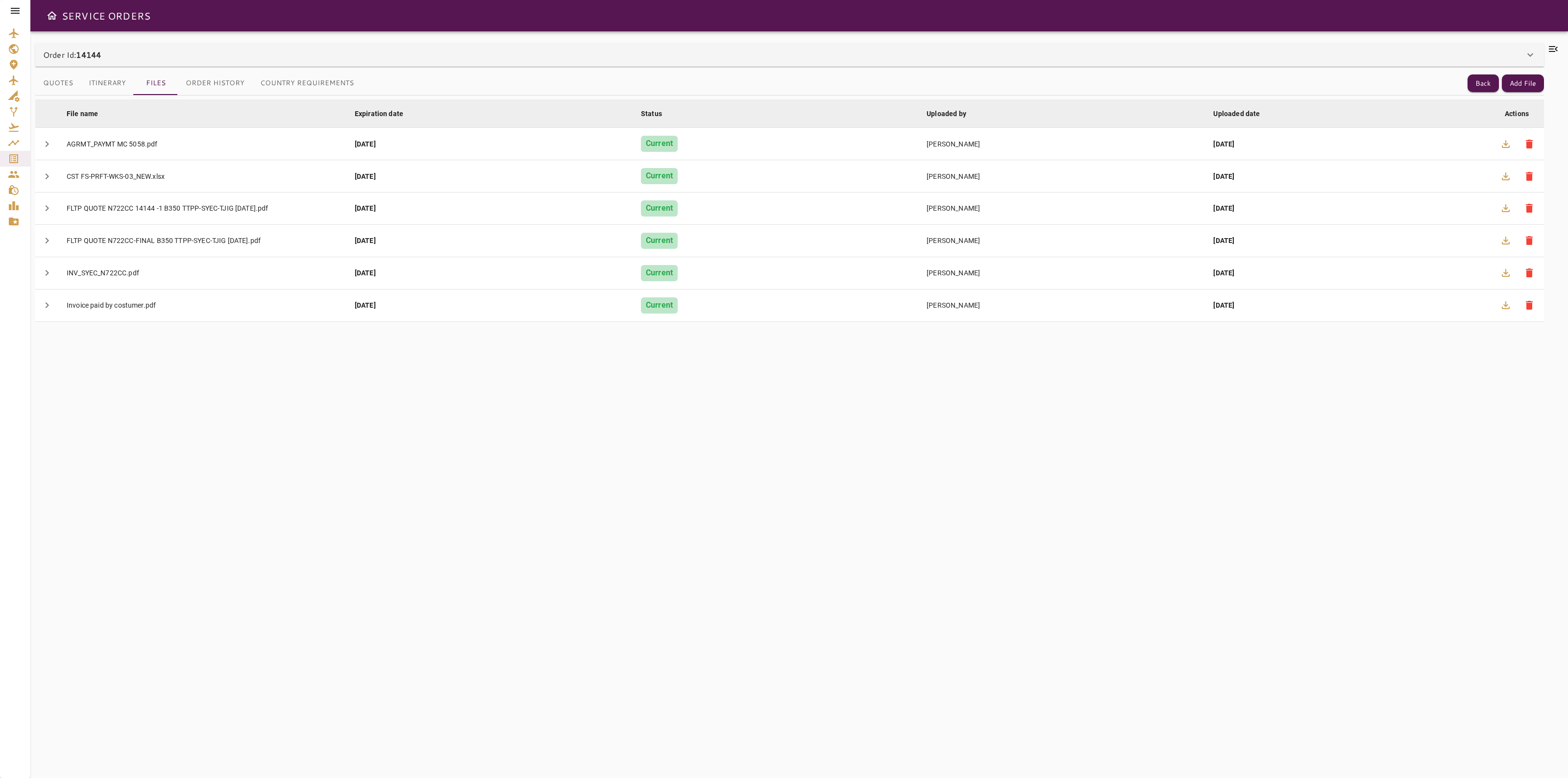
click at [1556, 54] on icon at bounding box center [1553, 49] width 12 height 12
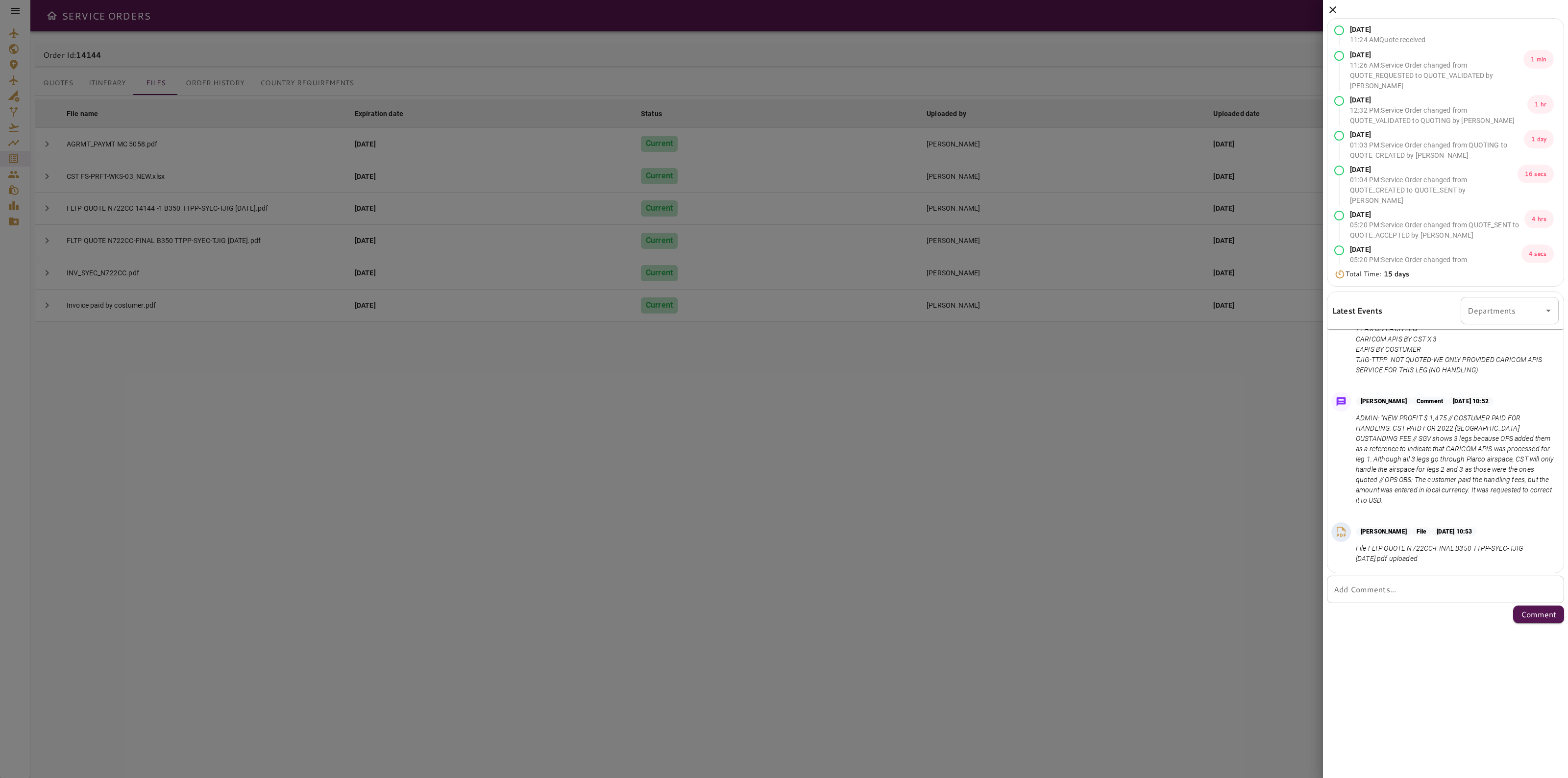
scroll to position [886, 0]
drag, startPoint x: 1402, startPoint y: 449, endPoint x: 1525, endPoint y: 472, distance: 125.1
click at [1525, 472] on p "ADMIN: "NEW PROFIT $ 1,475 // COSTUMER PAID FOR HANDLING. CST PAID FOR 2022 [GE…" at bounding box center [1455, 460] width 199 height 93
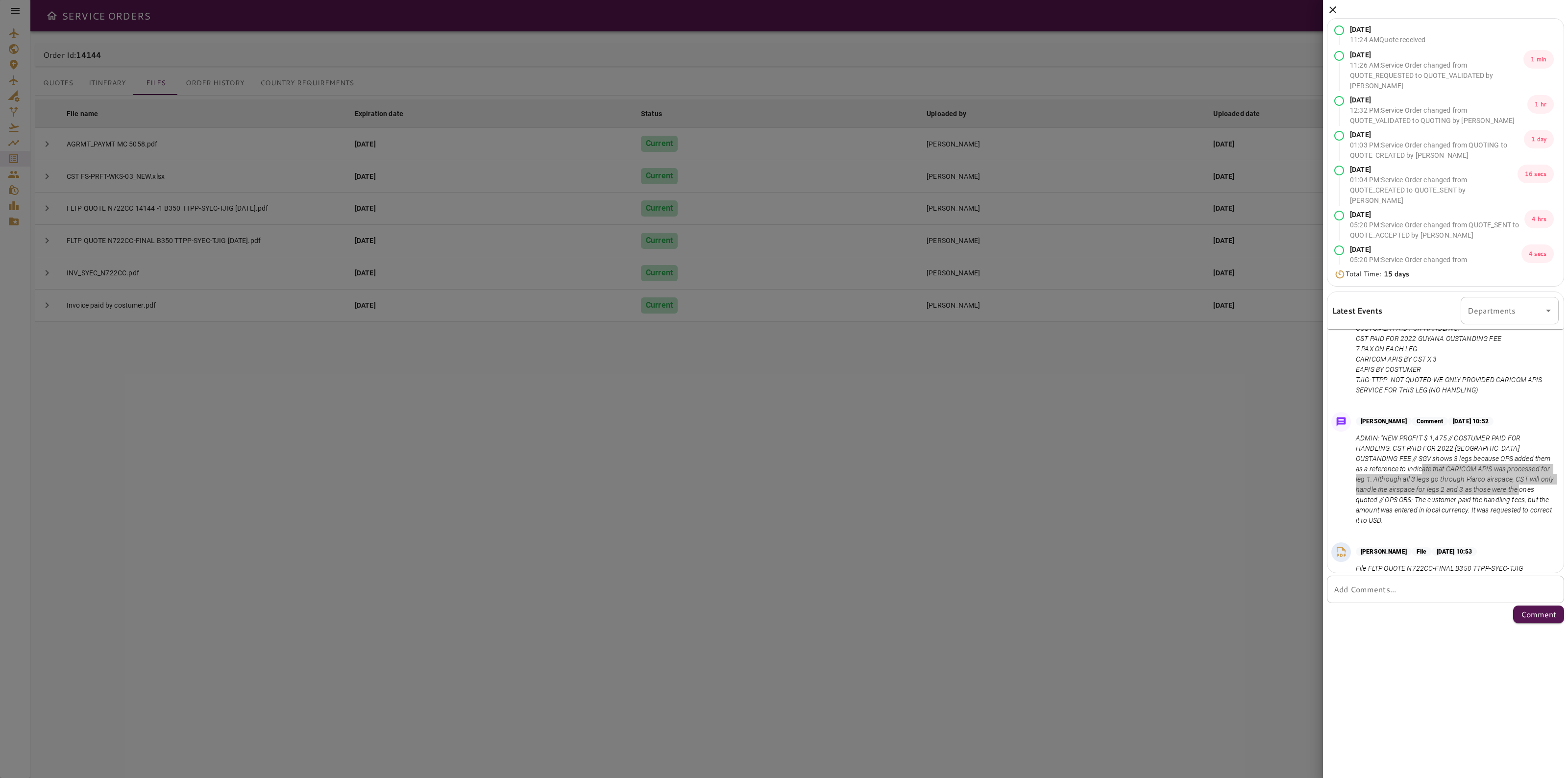
scroll to position [858, 0]
click at [1480, 505] on p "ADMIN: "NEW PROFIT $ 1,475 // COSTUMER PAID FOR HANDLING. CST PAID FOR 2022 [GE…" at bounding box center [1455, 478] width 199 height 93
drag, startPoint x: 1517, startPoint y: 478, endPoint x: 1524, endPoint y: 497, distance: 20.2
click at [1524, 497] on p "ADMIN: "NEW PROFIT $ 1,475 // COSTUMER PAID FOR HANDLING. CST PAID FOR 2022 [GE…" at bounding box center [1455, 478] width 199 height 93
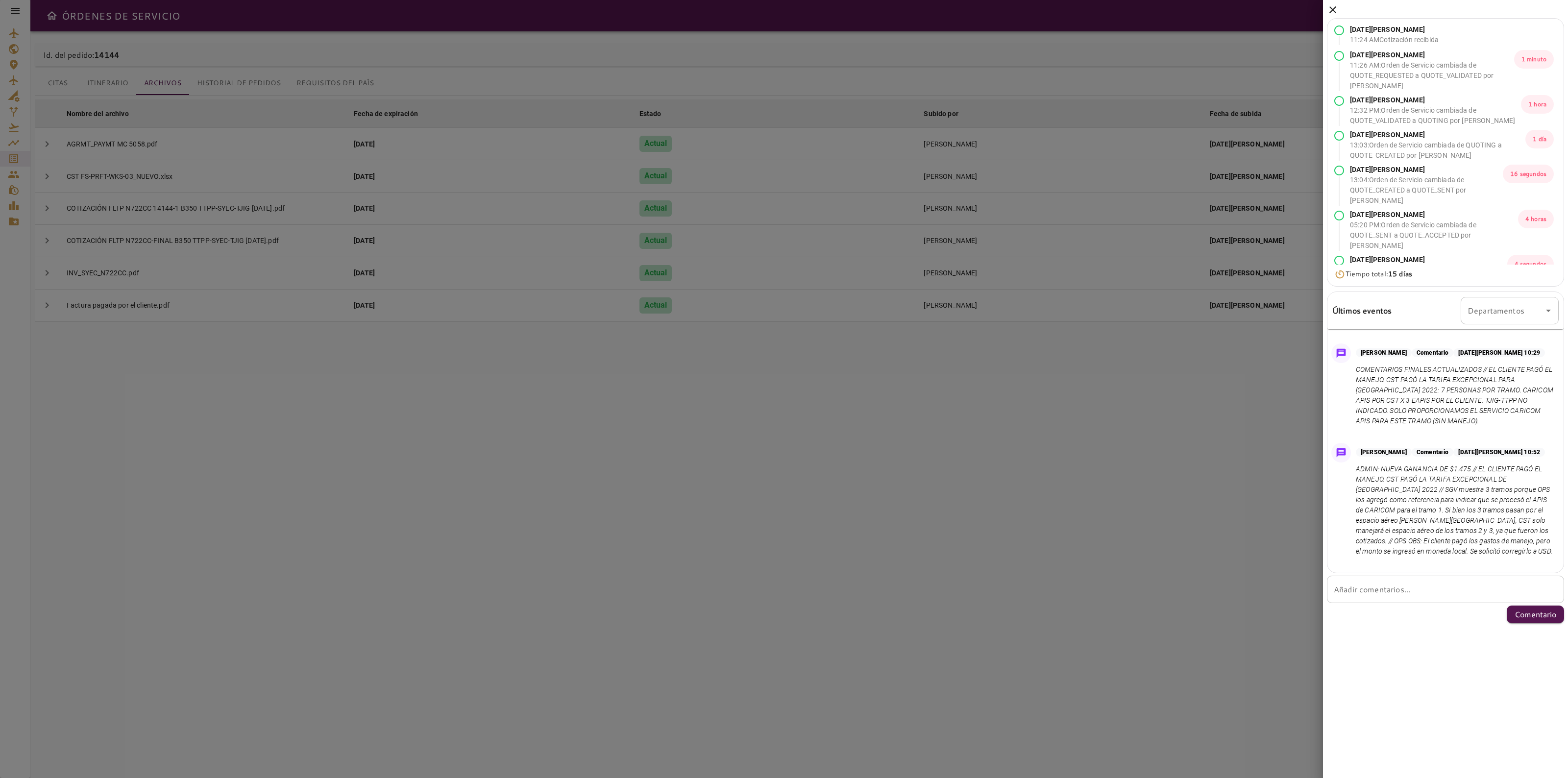
scroll to position [728, 0]
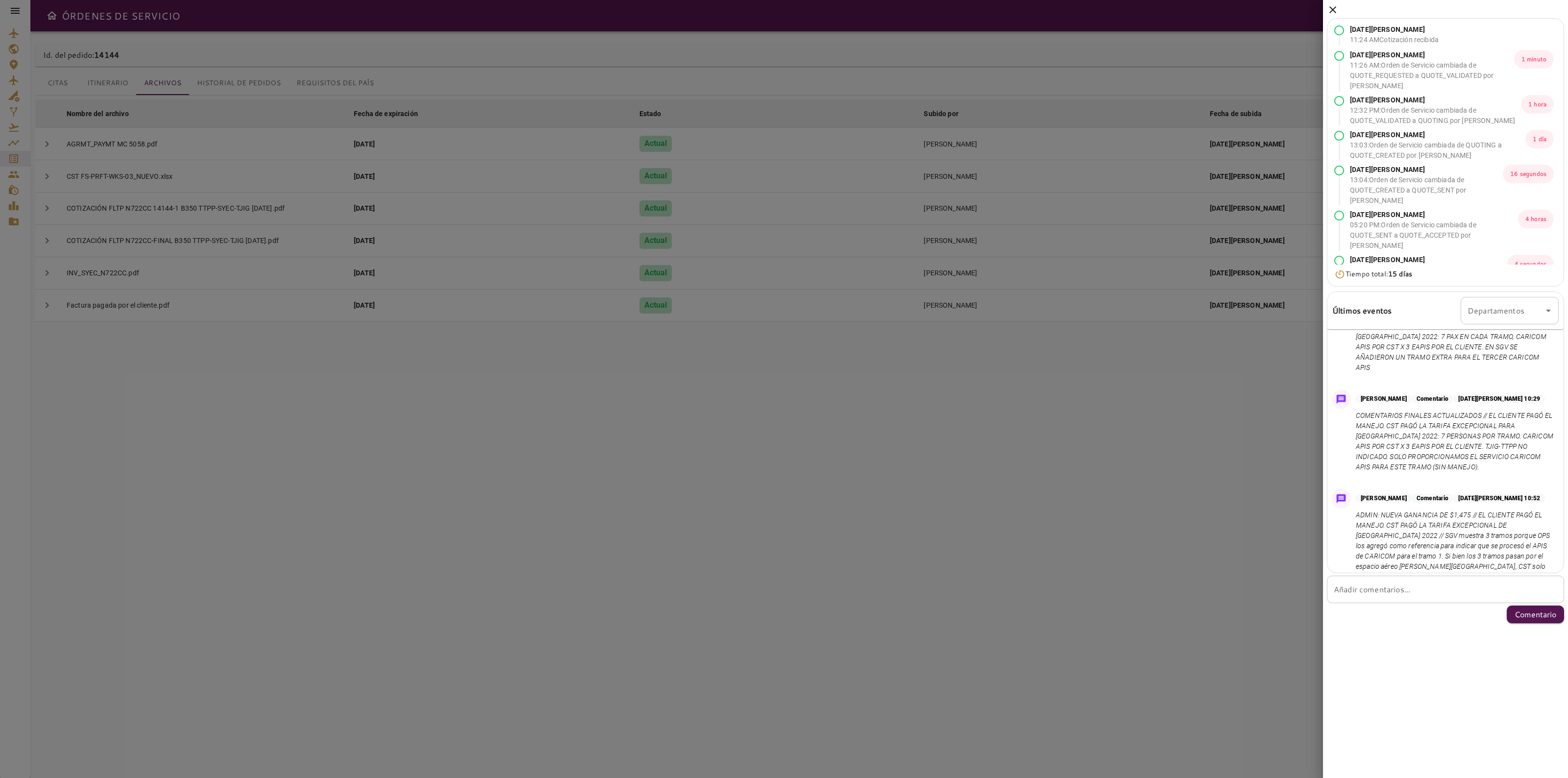
drag, startPoint x: 1275, startPoint y: 612, endPoint x: 1258, endPoint y: 531, distance: 82.8
click at [1270, 611] on div at bounding box center [784, 389] width 1568 height 778
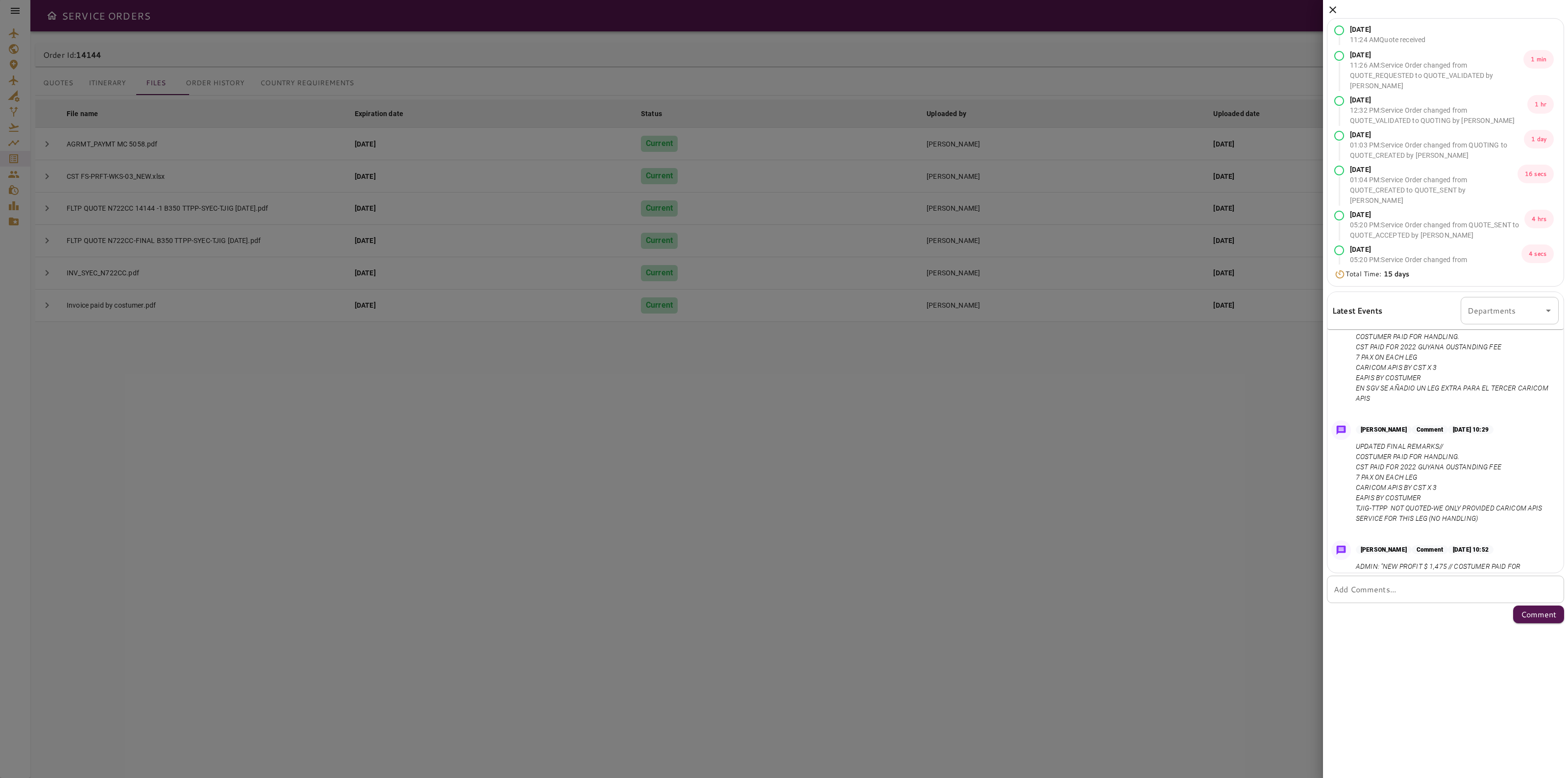
scroll to position [729, 0]
click at [693, 421] on div at bounding box center [784, 389] width 1568 height 778
click at [1326, 5] on div "[DATE] 11:24 AM Quote received [DATE] 11:26 AM : Service Order changed from QUO…" at bounding box center [1446, 314] width 245 height 627
drag, startPoint x: 1328, startPoint y: 11, endPoint x: 1339, endPoint y: 18, distance: 13.0
click at [1327, 10] on icon at bounding box center [1332, 9] width 12 height 12
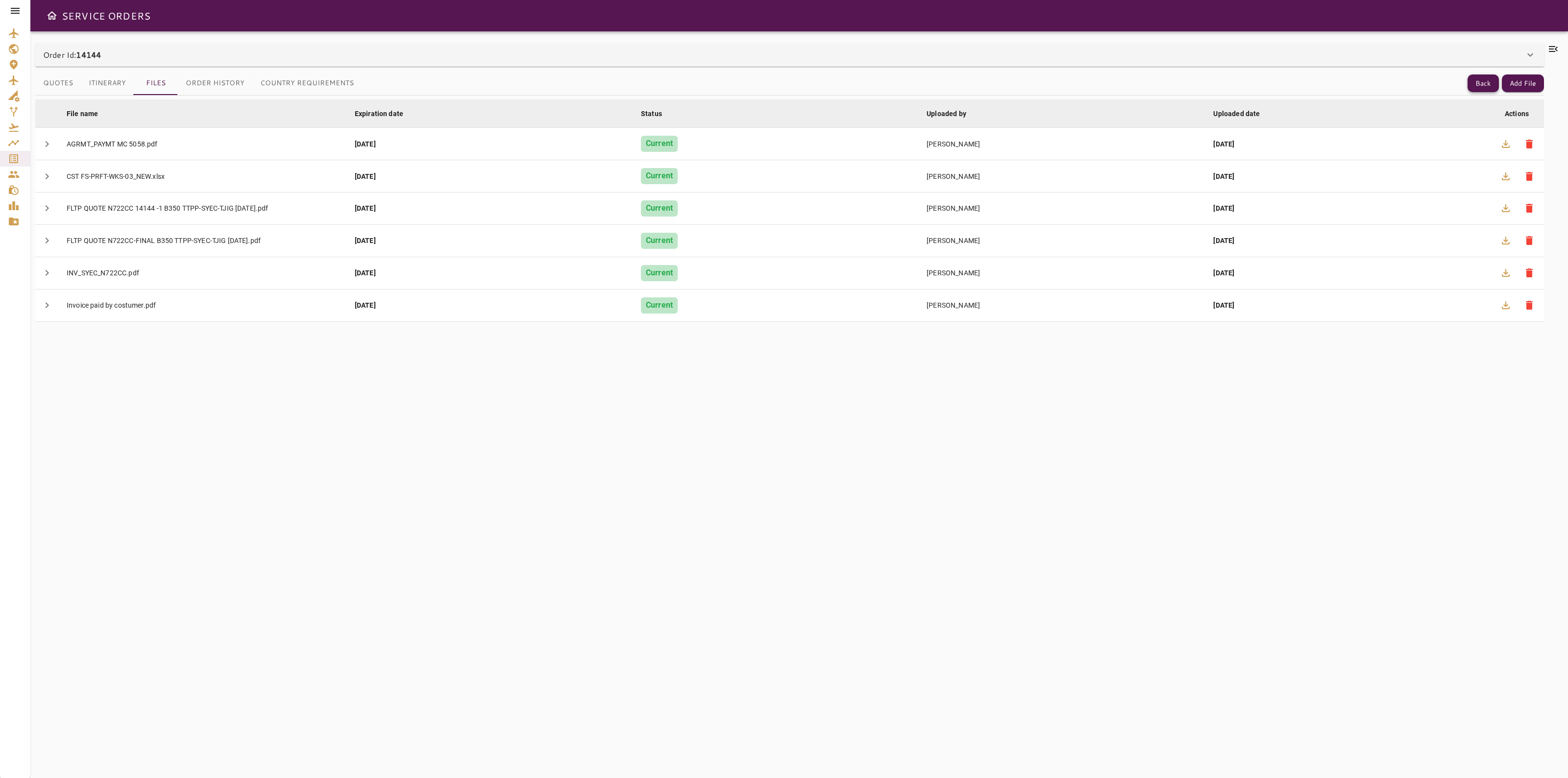
click at [1471, 80] on button "Back" at bounding box center [1483, 83] width 32 height 18
